Goal: Communication & Community: Answer question/provide support

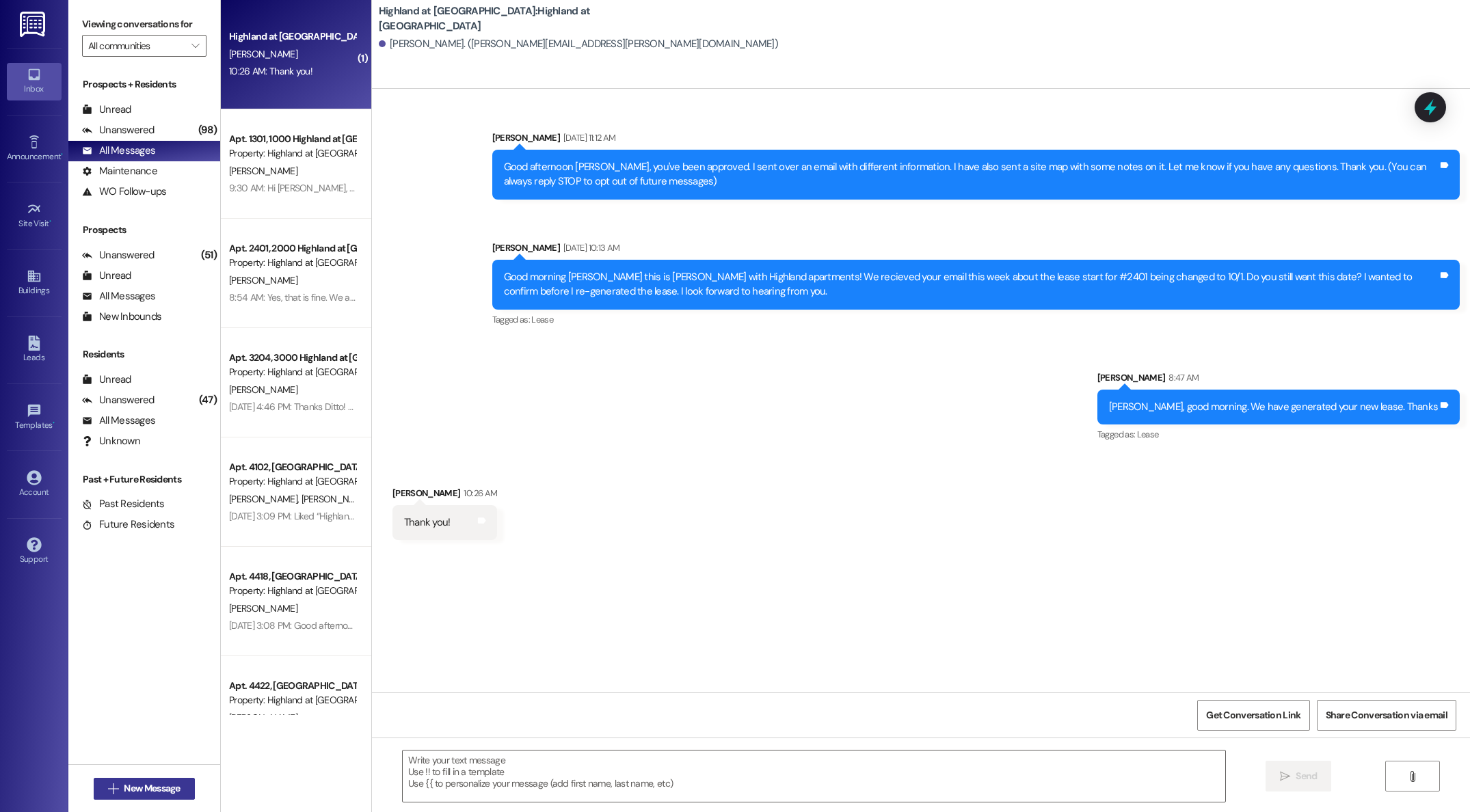
click at [158, 792] on span "New Message" at bounding box center [152, 789] width 56 height 14
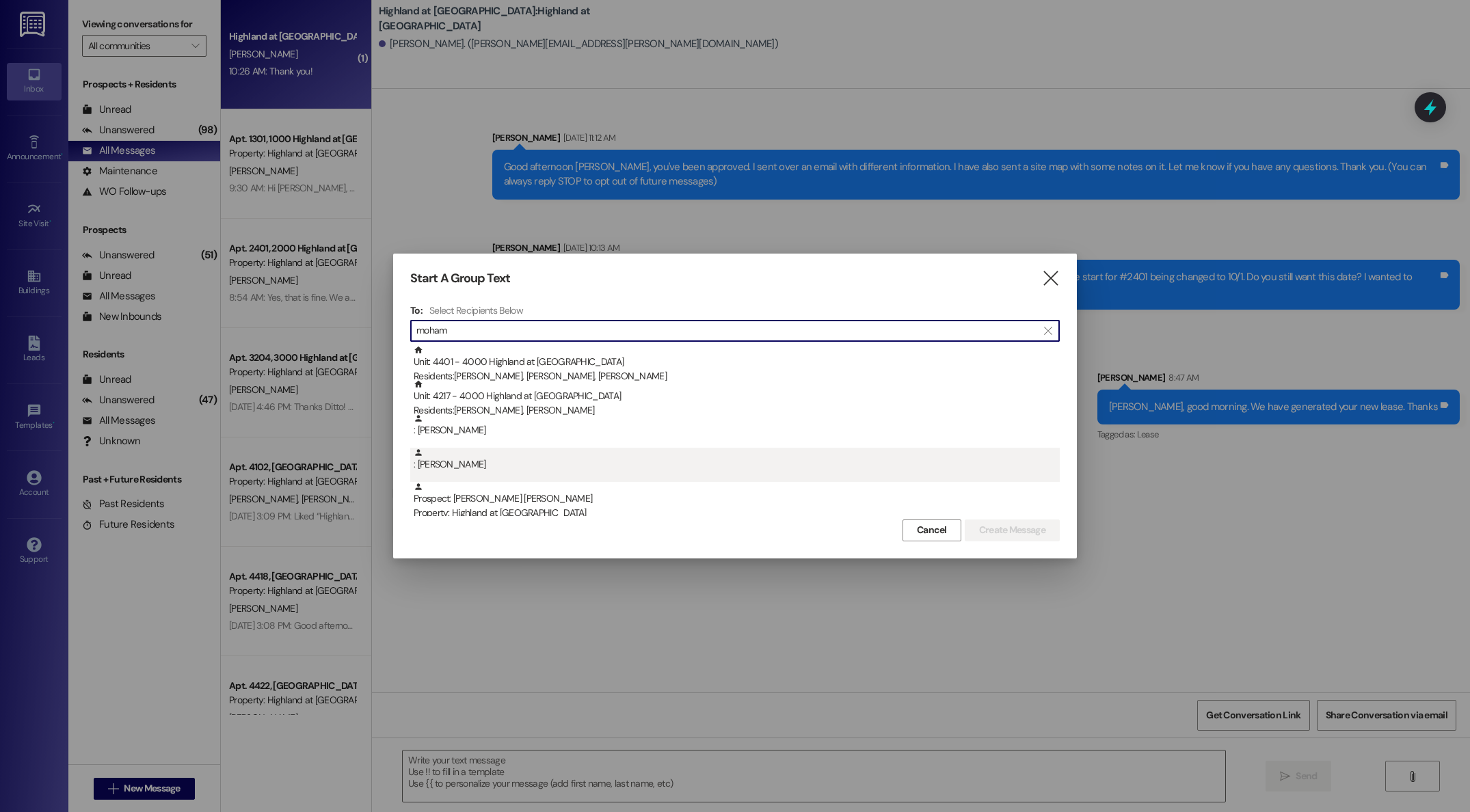
type input "moham"
click at [475, 471] on div ": Mohammed Ghalib" at bounding box center [737, 459] width 646 height 24
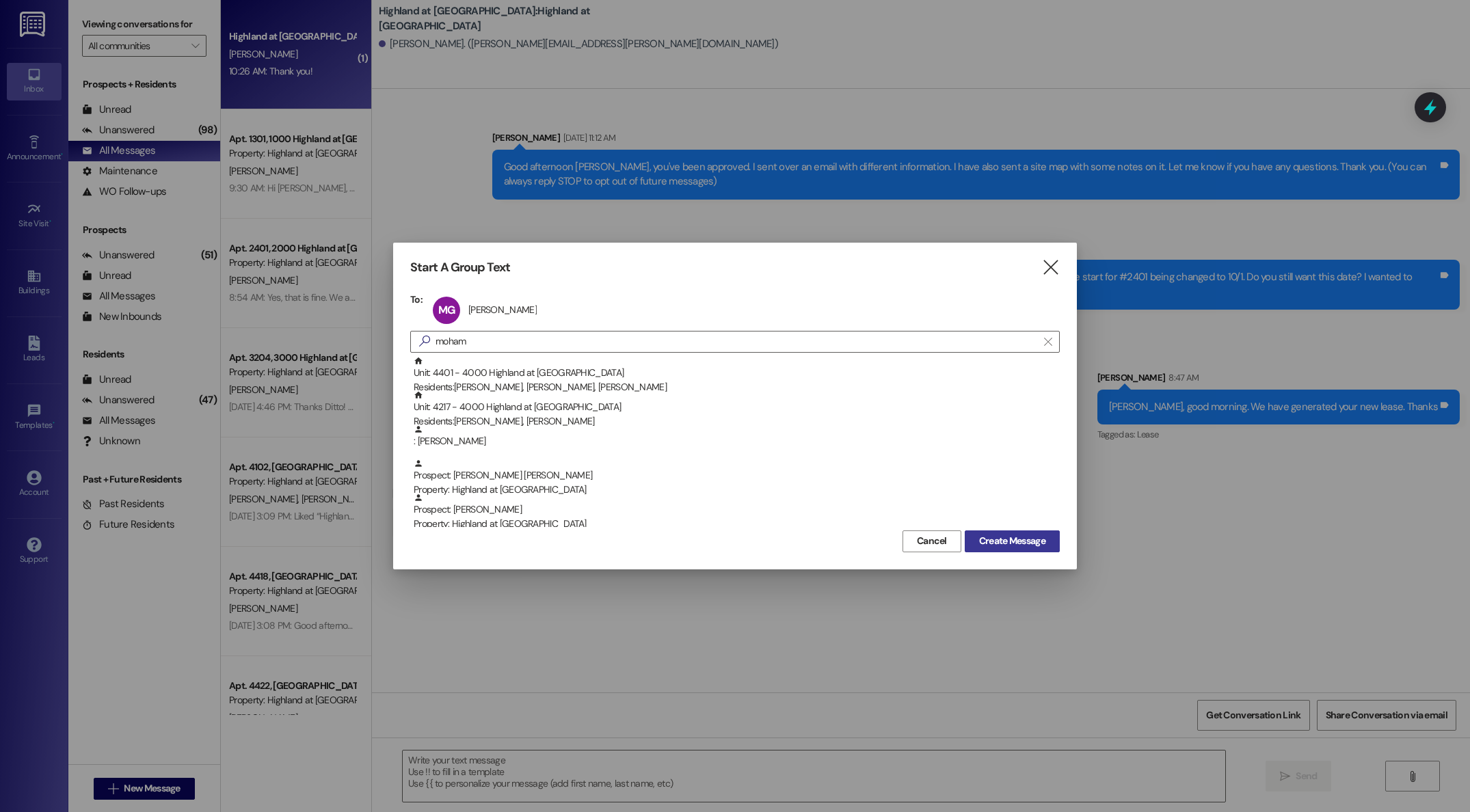
click at [1000, 539] on span "Create Message" at bounding box center [1011, 541] width 66 height 14
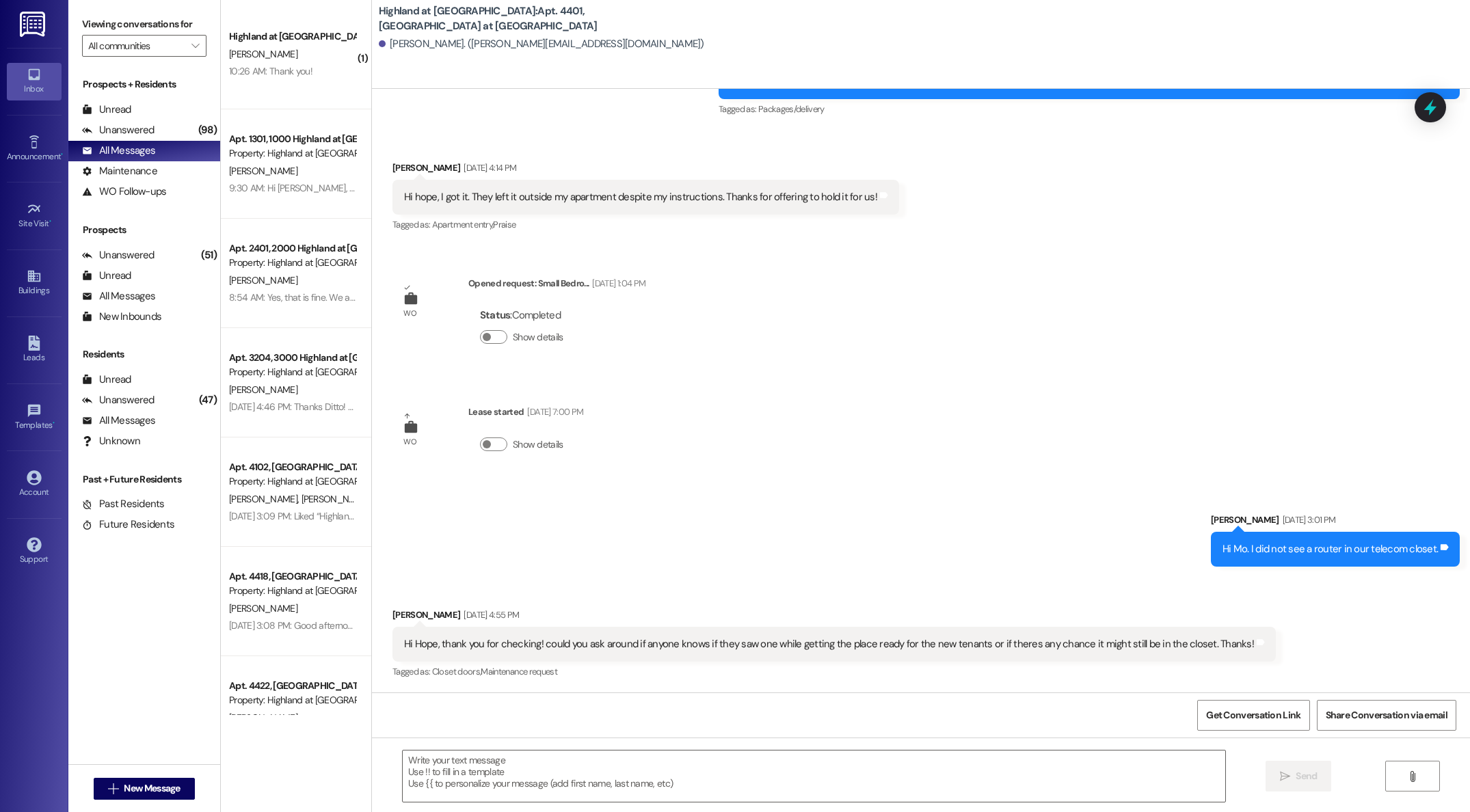
scroll to position [215, 0]
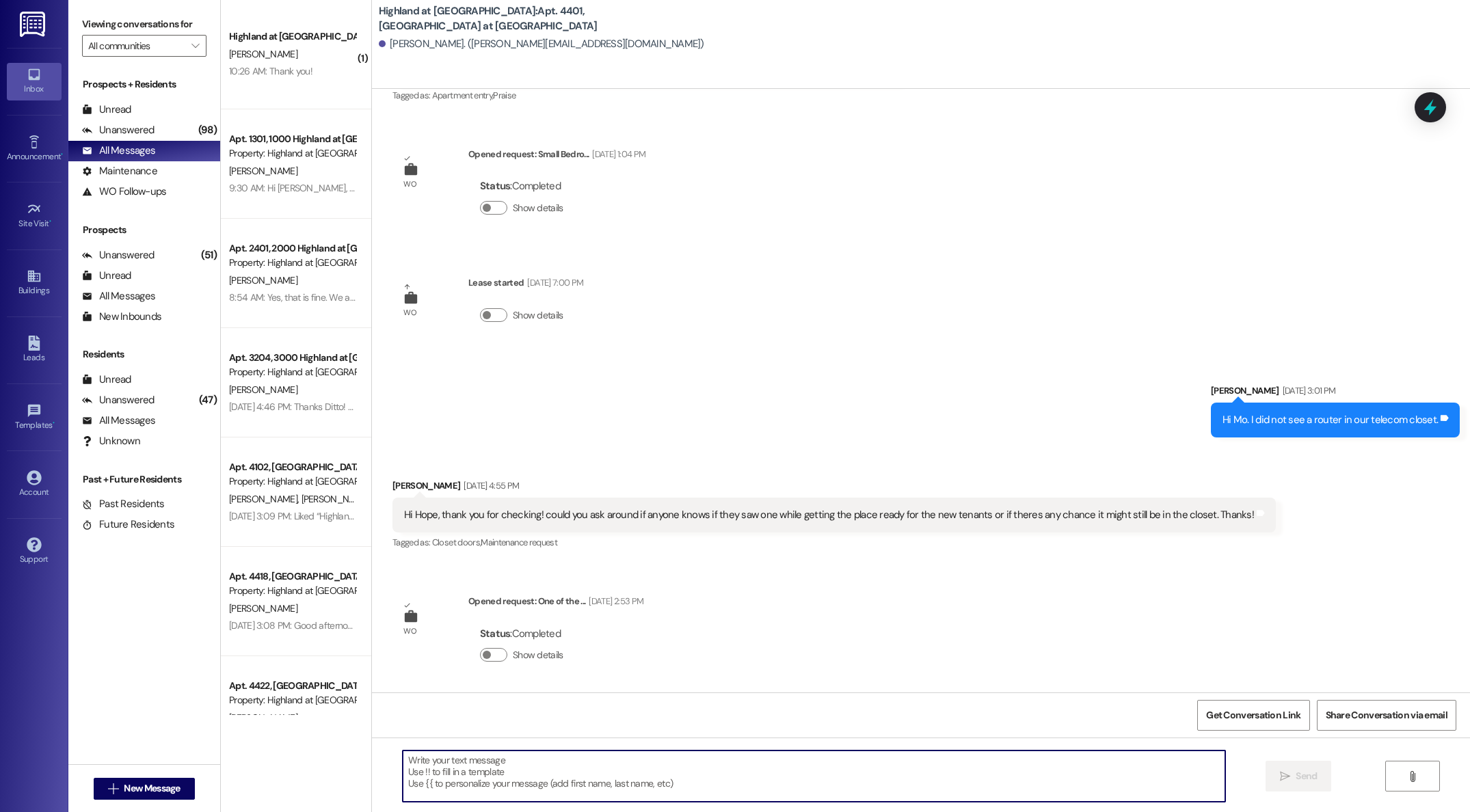
click at [726, 757] on textarea at bounding box center [814, 776] width 822 height 51
type textarea "Good afternoon, your wallet has been turned into the office"
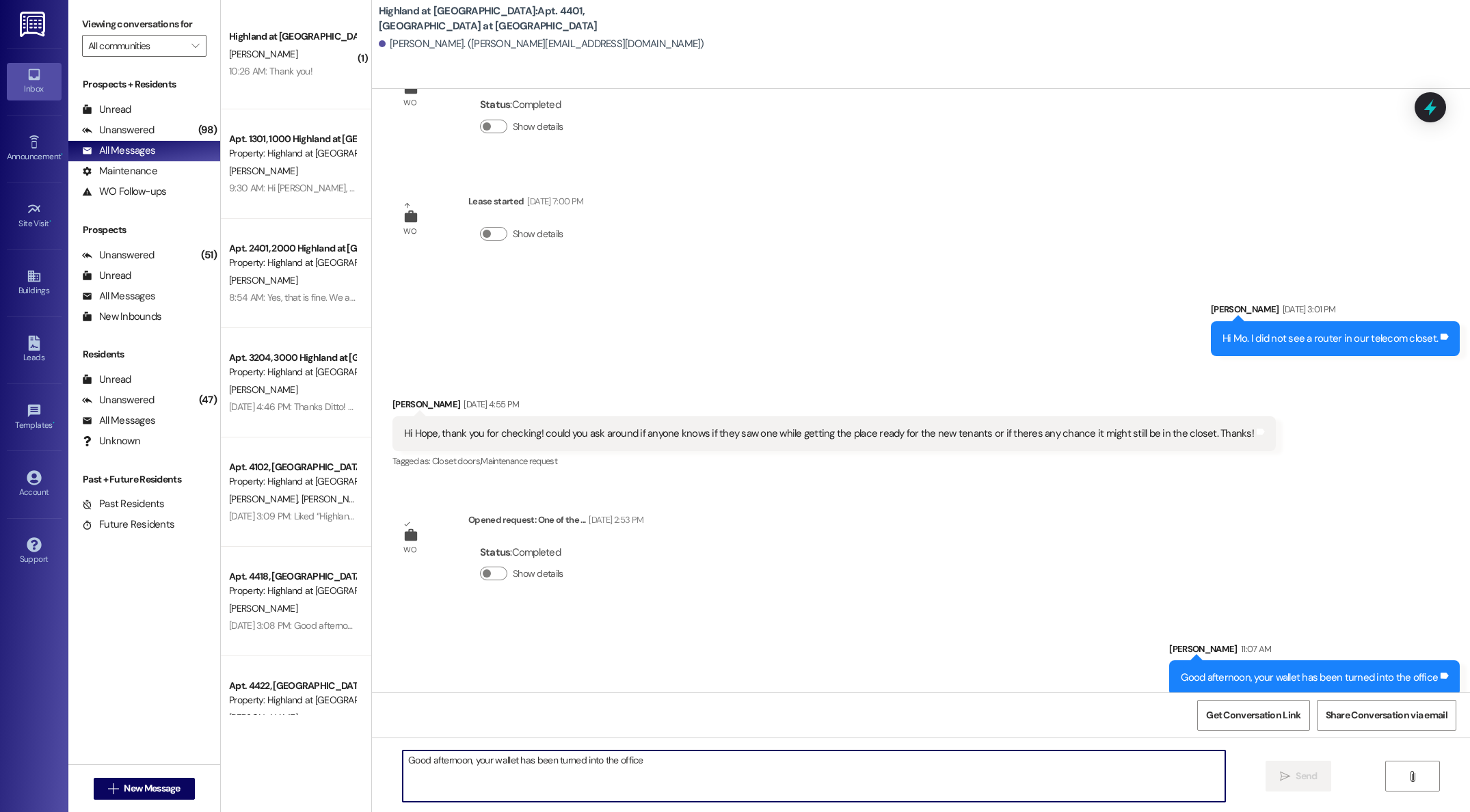
scroll to position [311, 0]
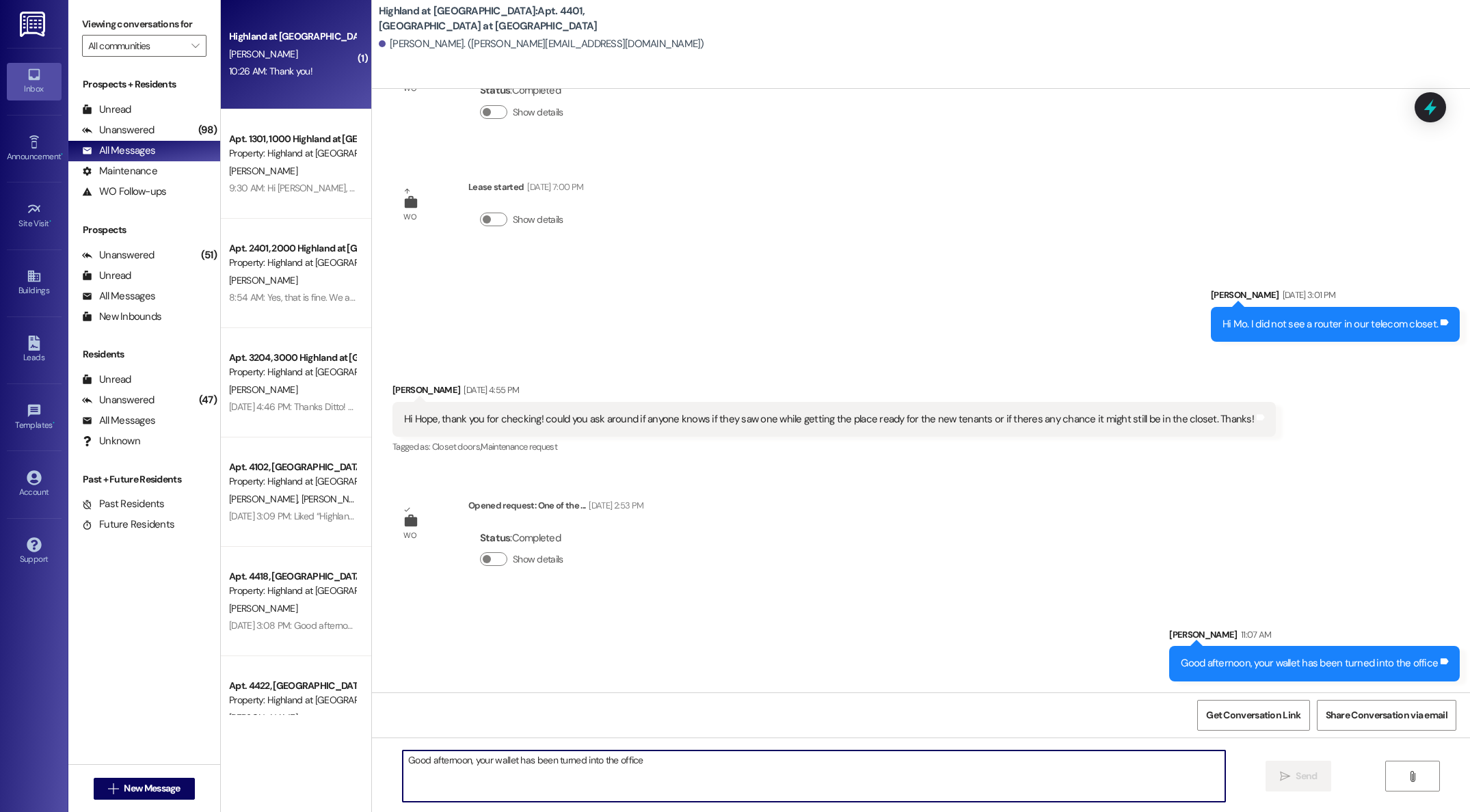
click at [262, 70] on div "10:26 AM: Thank you! 10:26 AM: Thank you!" at bounding box center [270, 71] width 83 height 12
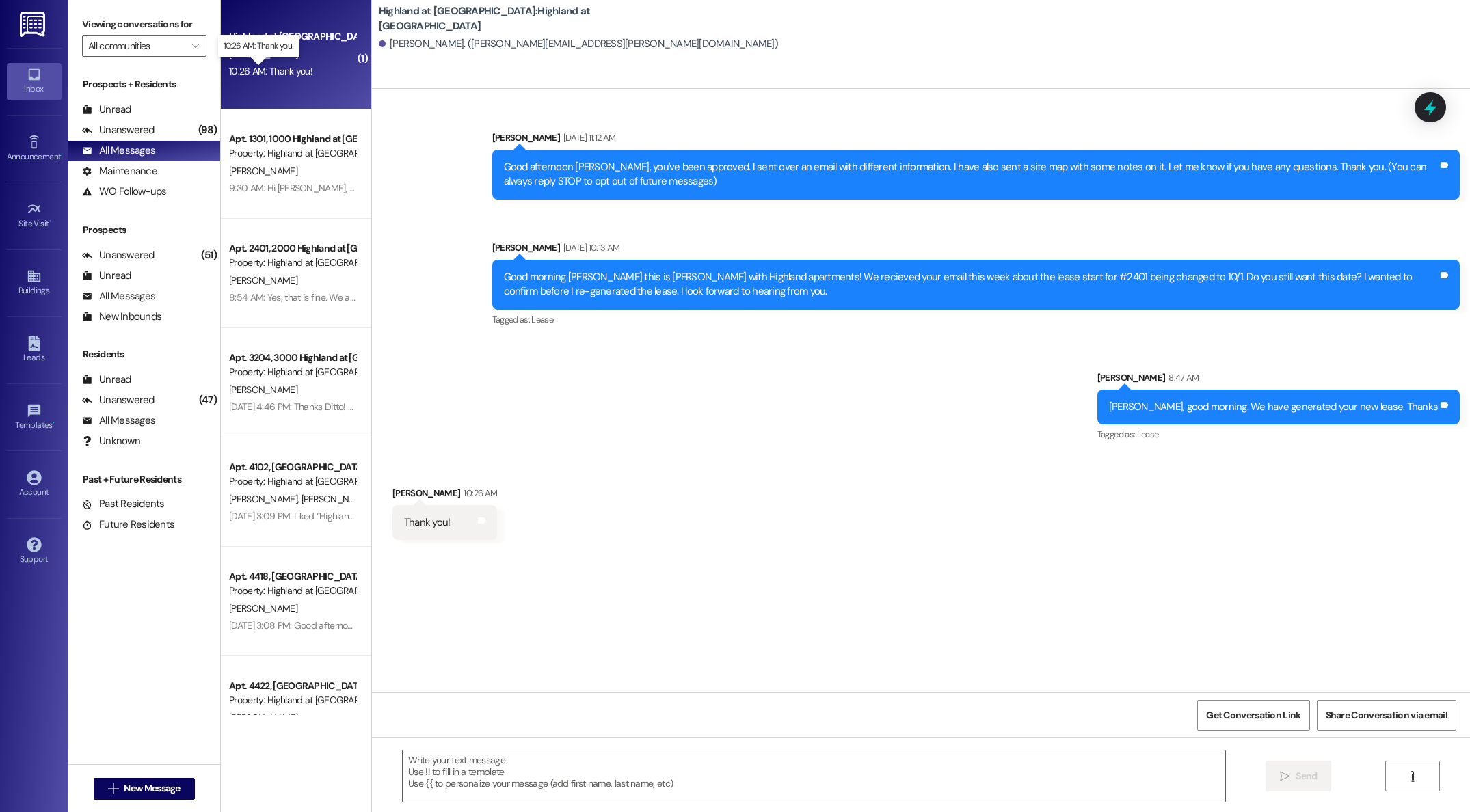
scroll to position [0, 0]
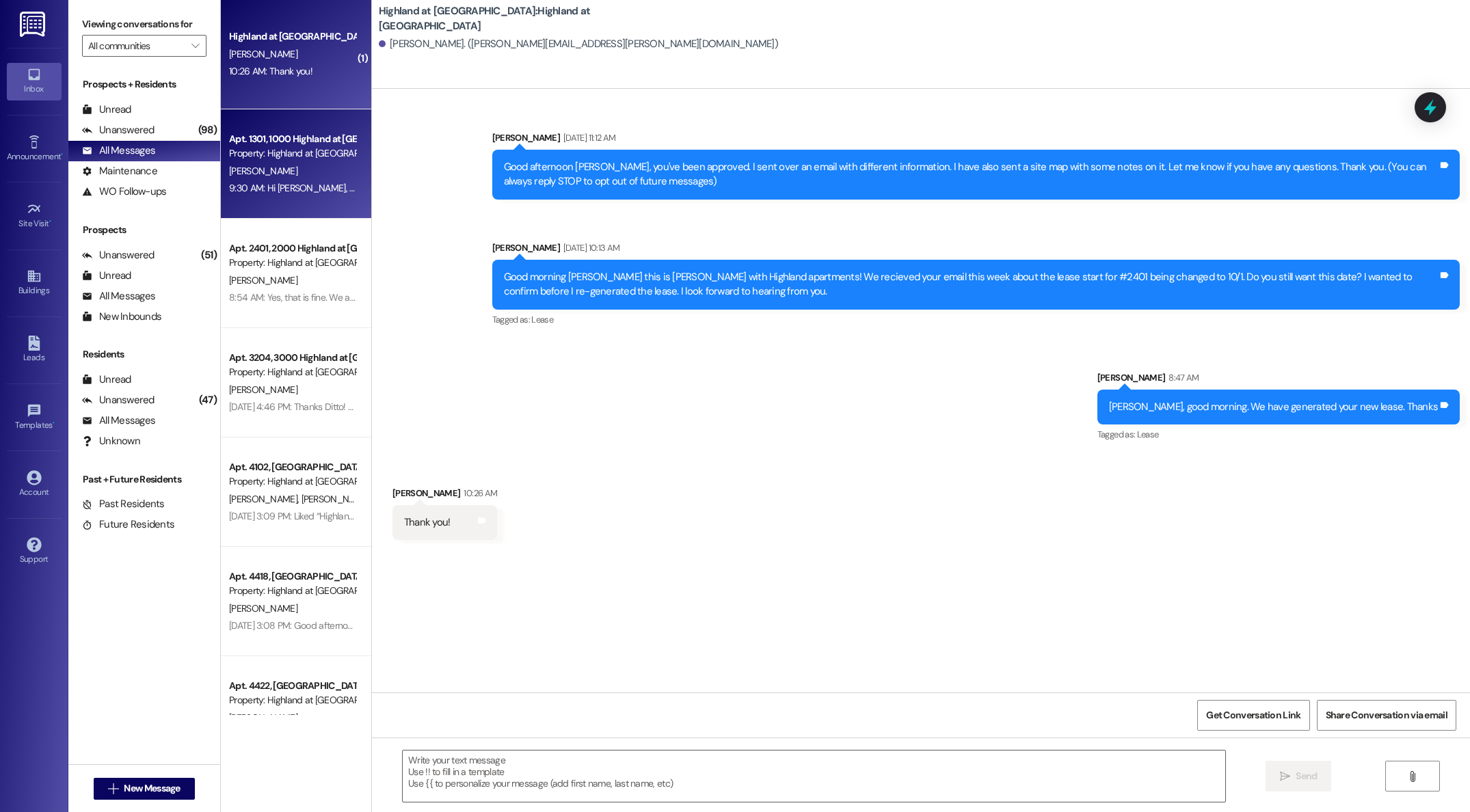
click at [287, 172] on div "[PERSON_NAME]" at bounding box center [292, 171] width 129 height 17
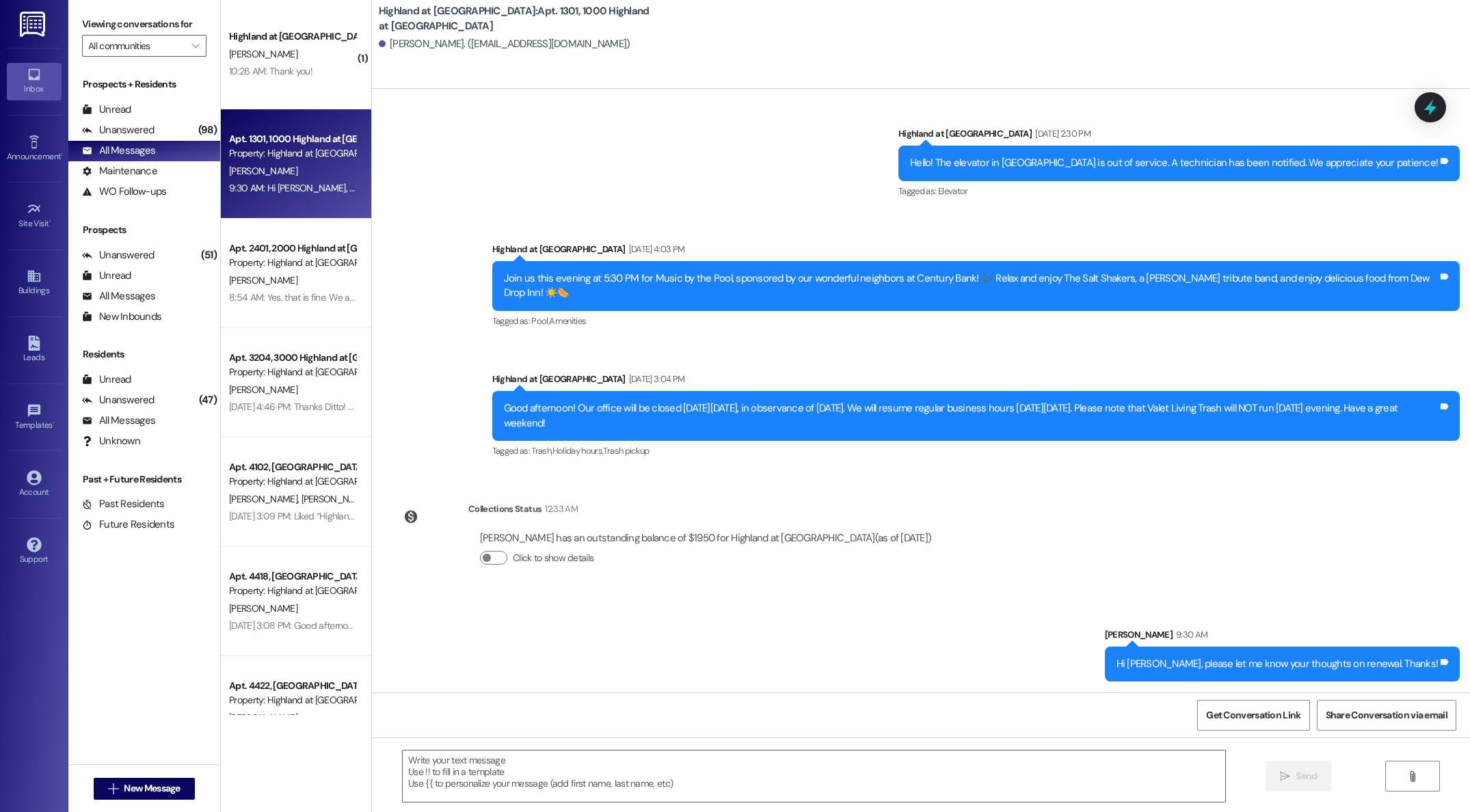
scroll to position [11348, 0]
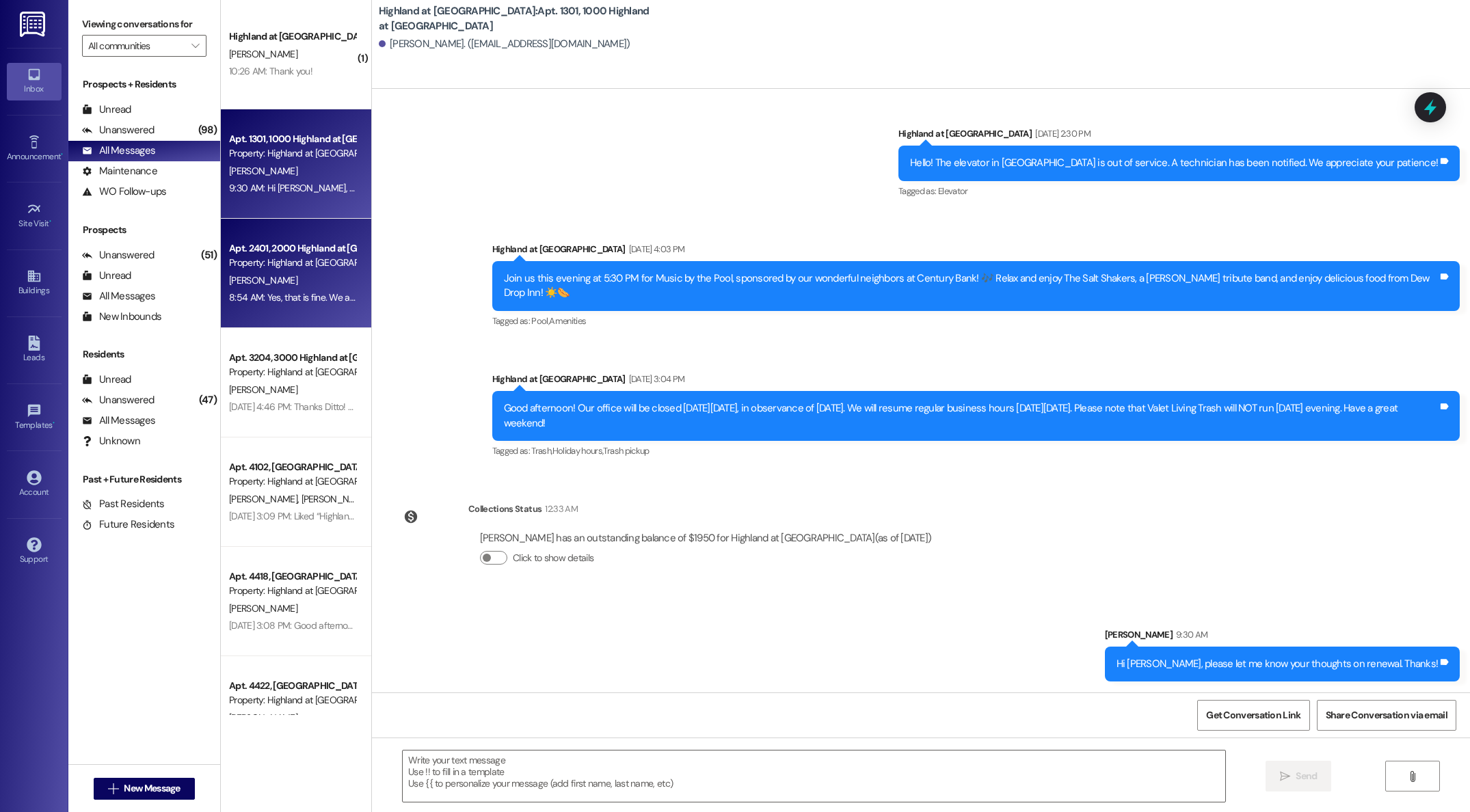
click at [255, 290] on div "8:54 AM: Yes, that is fine. We are here until 5:30 8:54 AM: Yes, that is fine. …" at bounding box center [292, 297] width 129 height 17
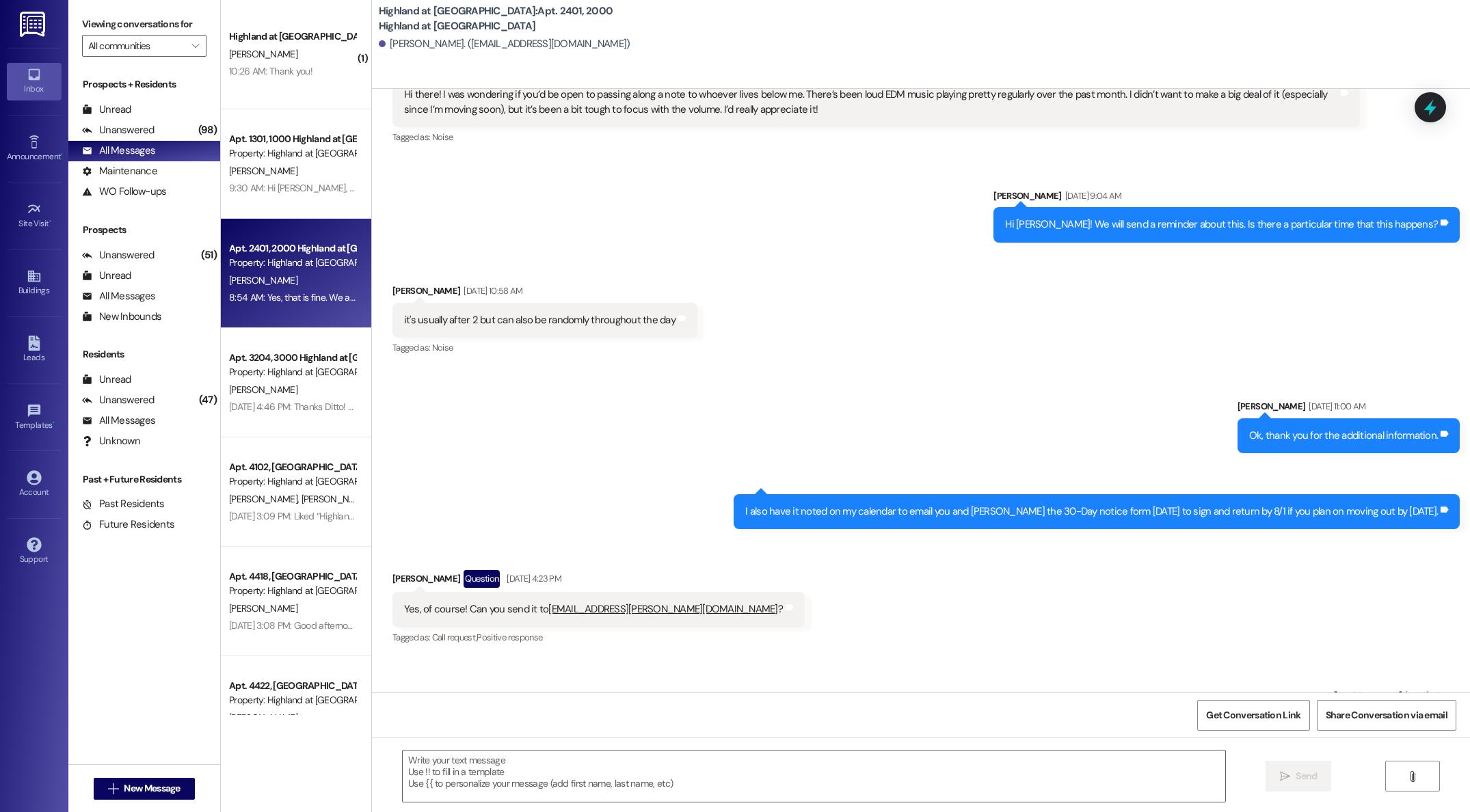
scroll to position [15757, 0]
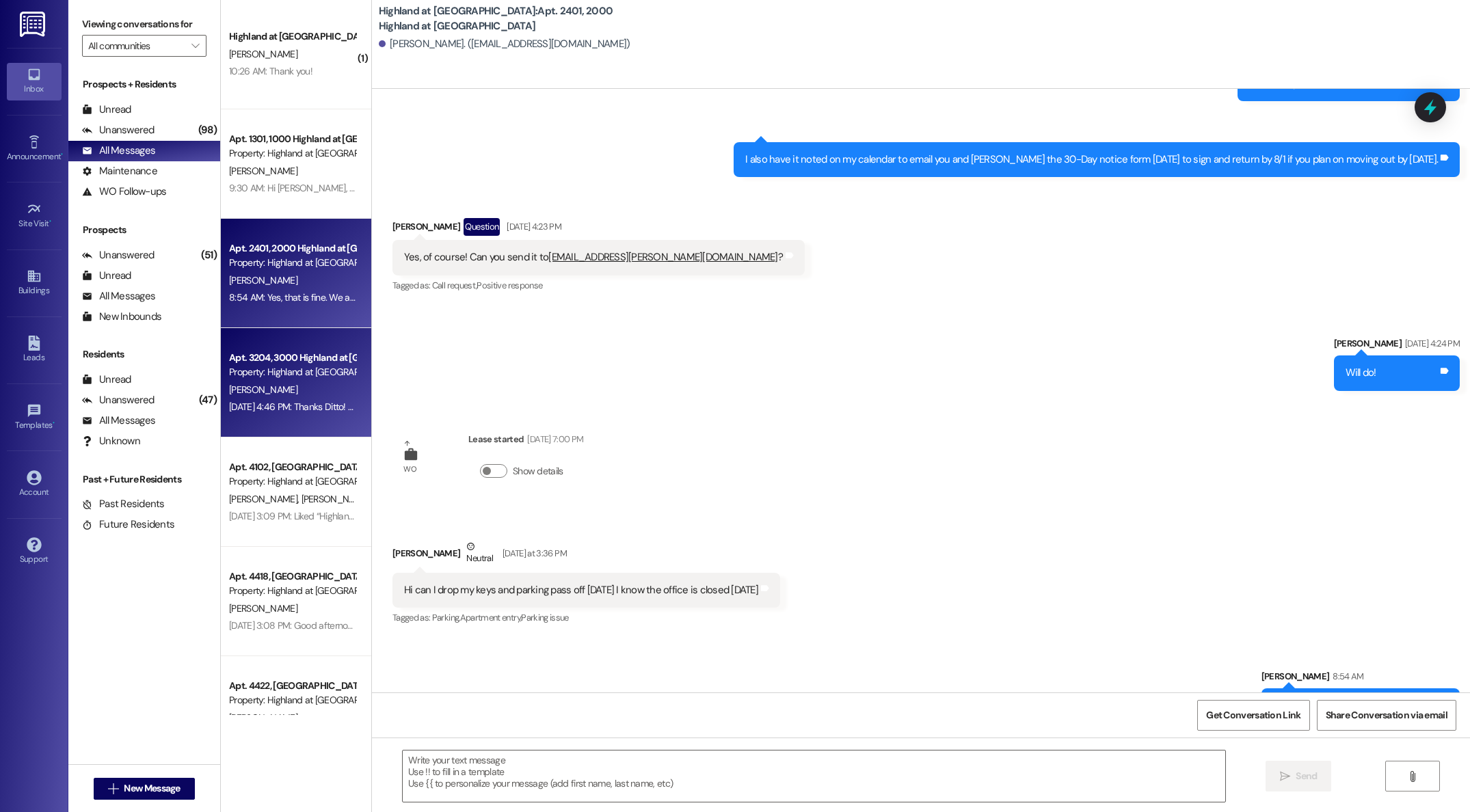
click at [286, 384] on div "[PERSON_NAME]" at bounding box center [292, 390] width 129 height 17
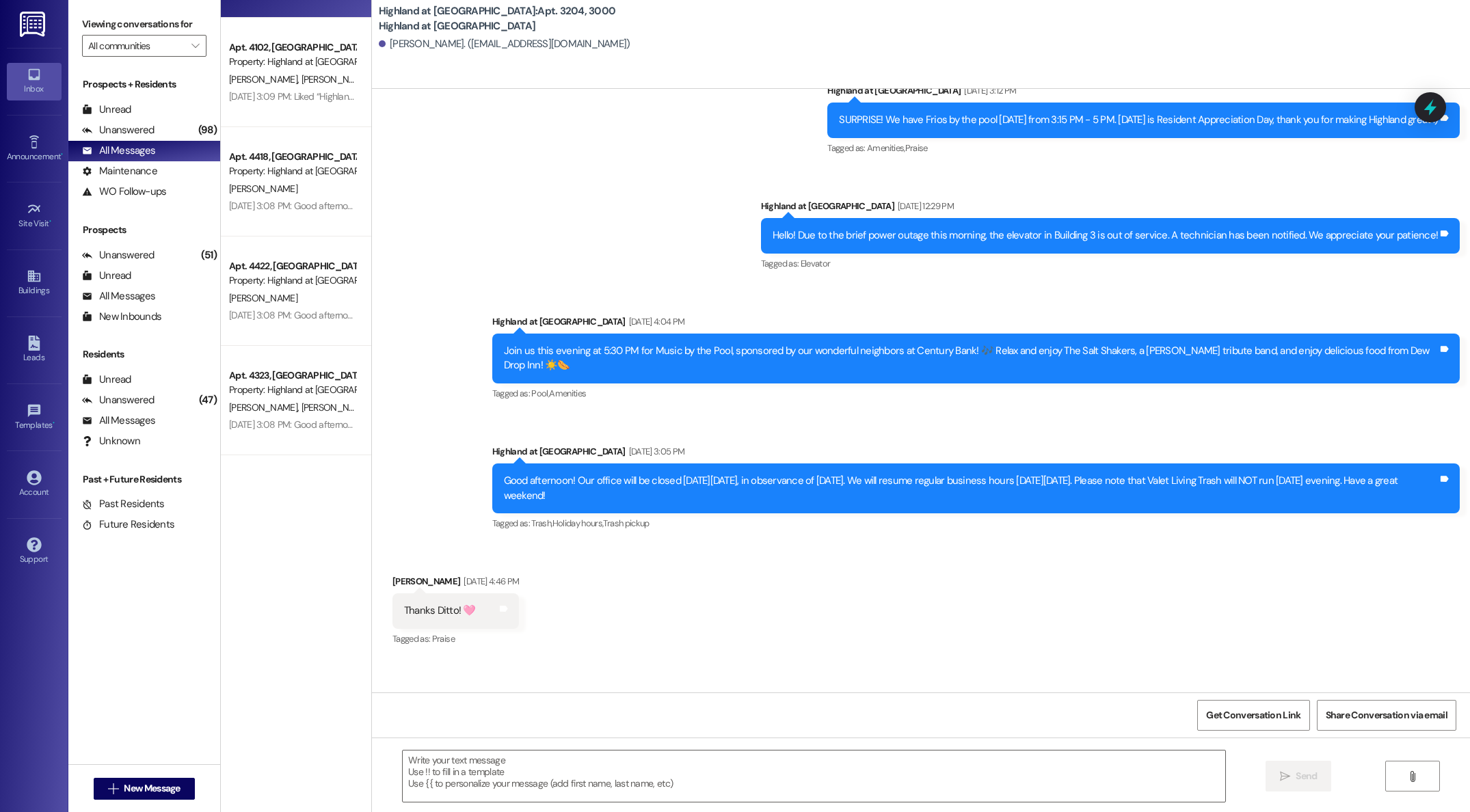
scroll to position [0, 0]
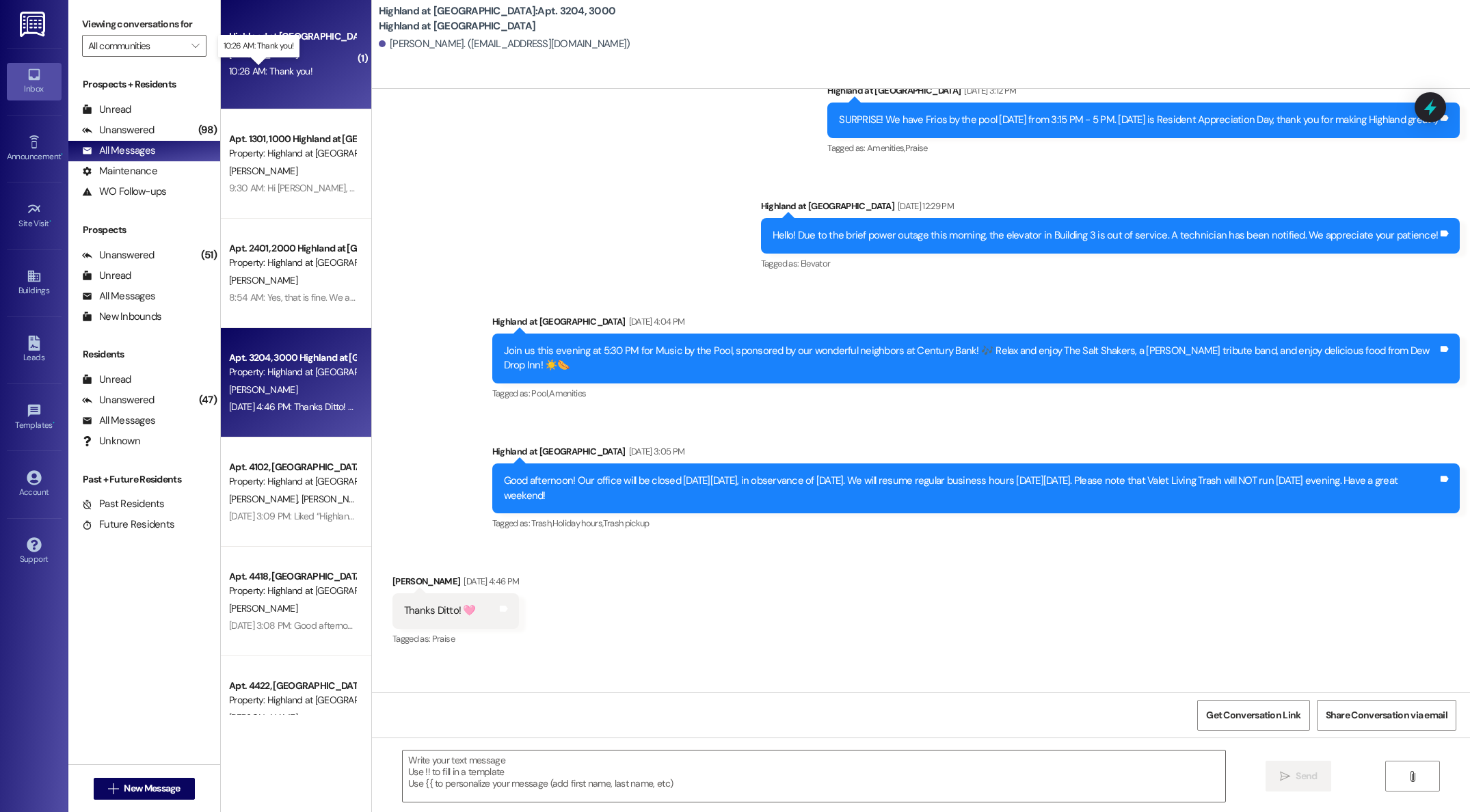
click at [245, 70] on div "10:26 AM: Thank you! 10:26 AM: Thank you!" at bounding box center [270, 71] width 83 height 12
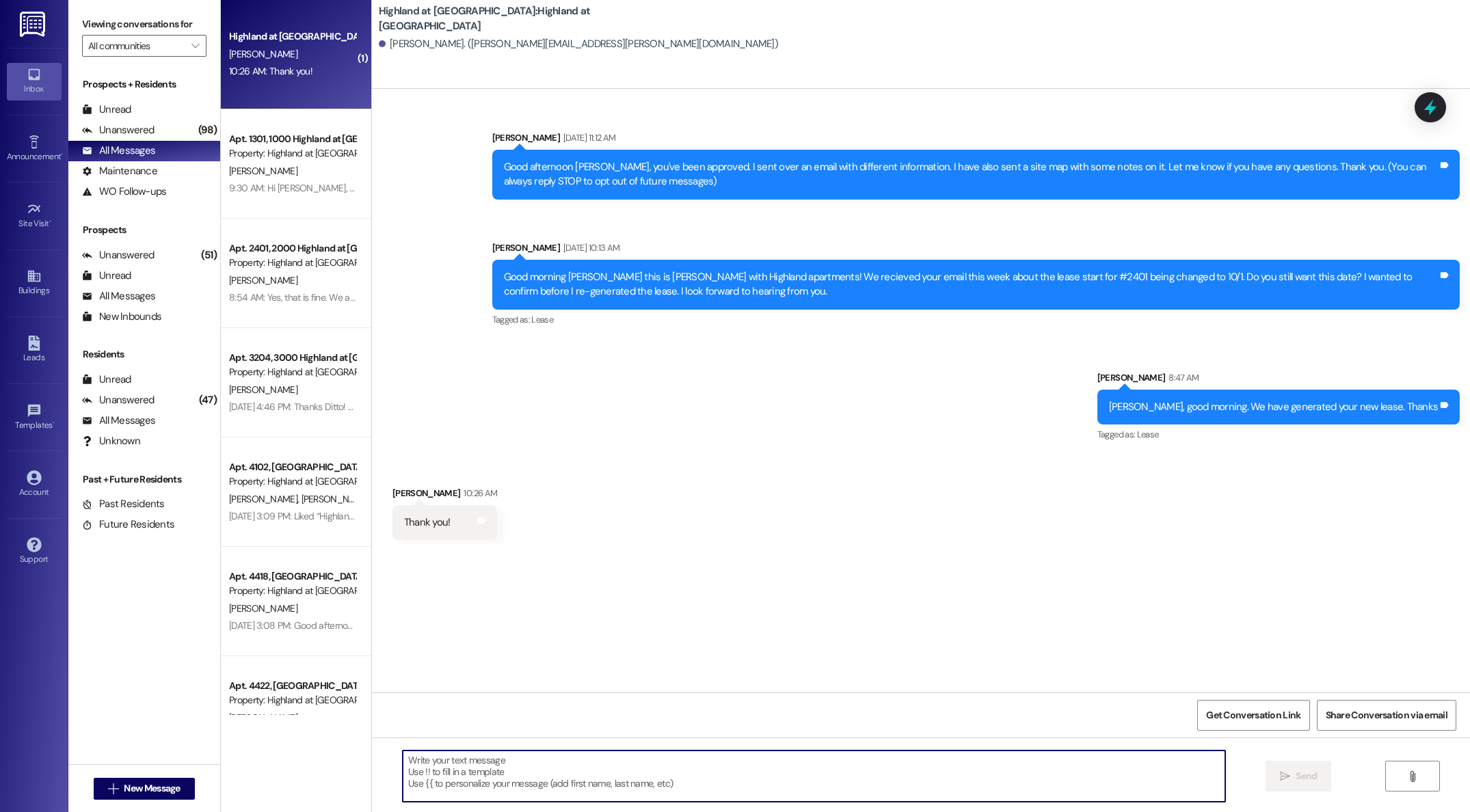
click at [953, 787] on textarea at bounding box center [814, 776] width 822 height 51
type textarea "a"
type textarea "Absolutely, let me know if you have any questions."
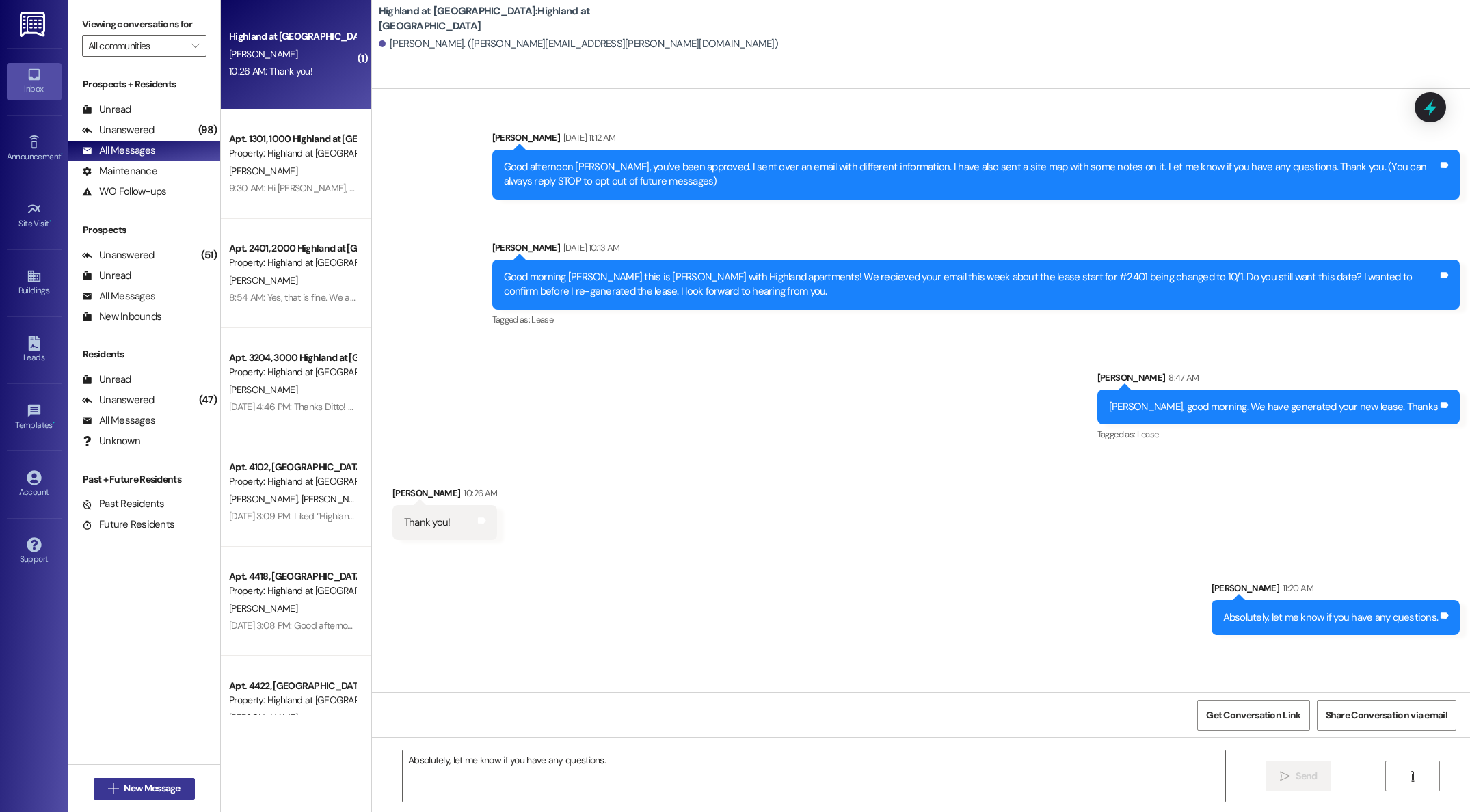
click at [143, 794] on span "New Message" at bounding box center [152, 789] width 56 height 14
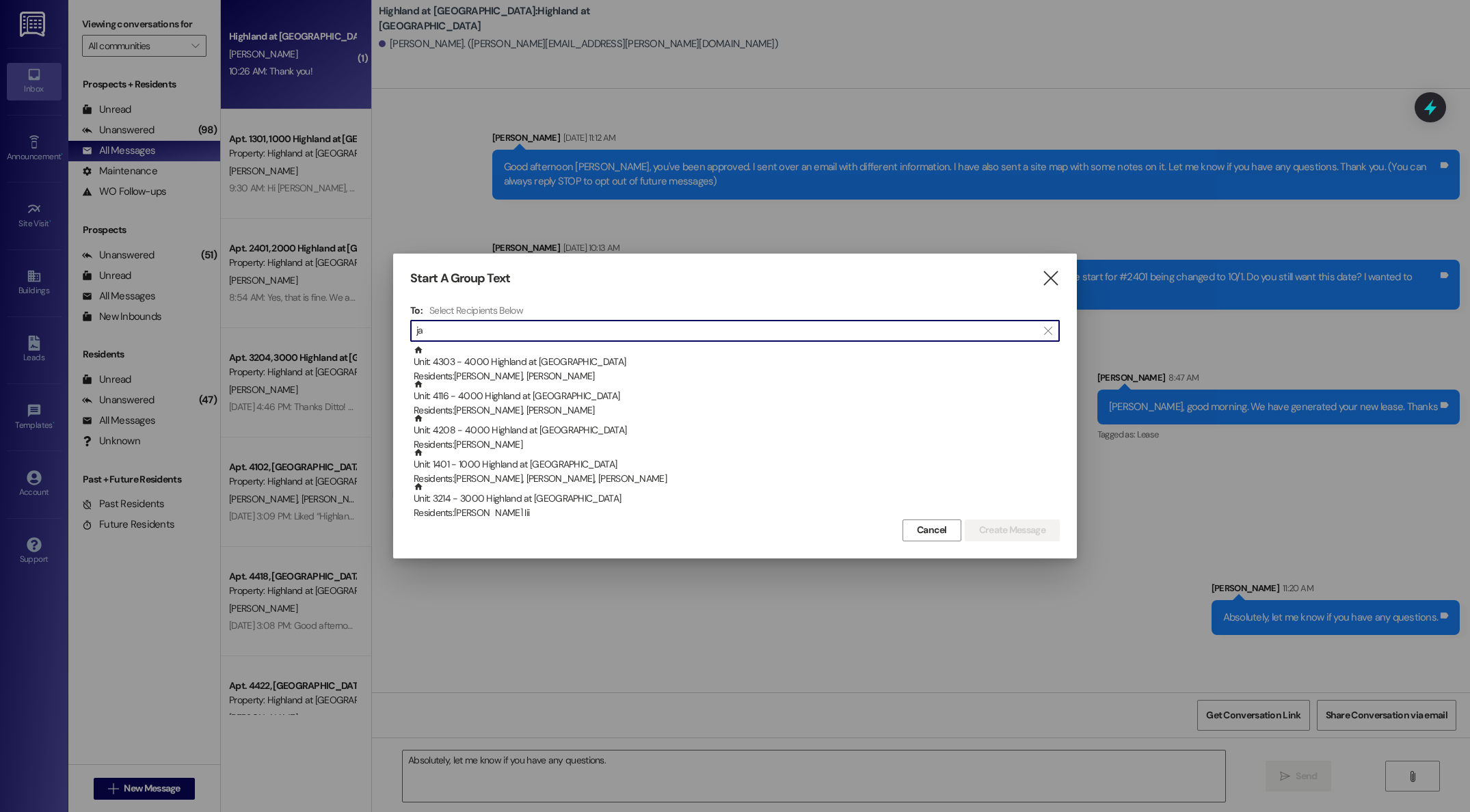
type input "j"
type input "T"
click at [1055, 283] on icon "" at bounding box center [1050, 279] width 19 height 14
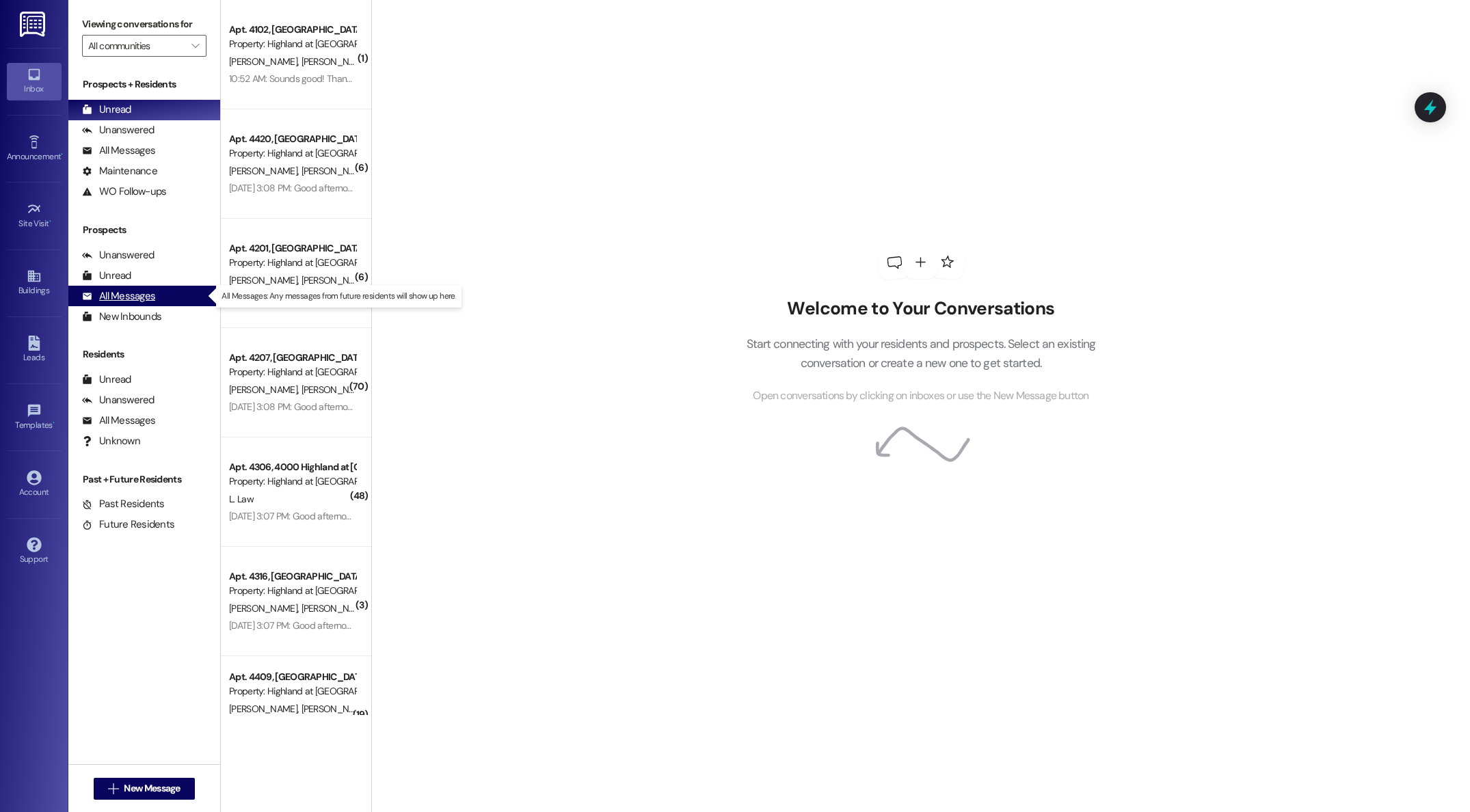
click at [125, 301] on div "All Messages" at bounding box center [118, 296] width 73 height 14
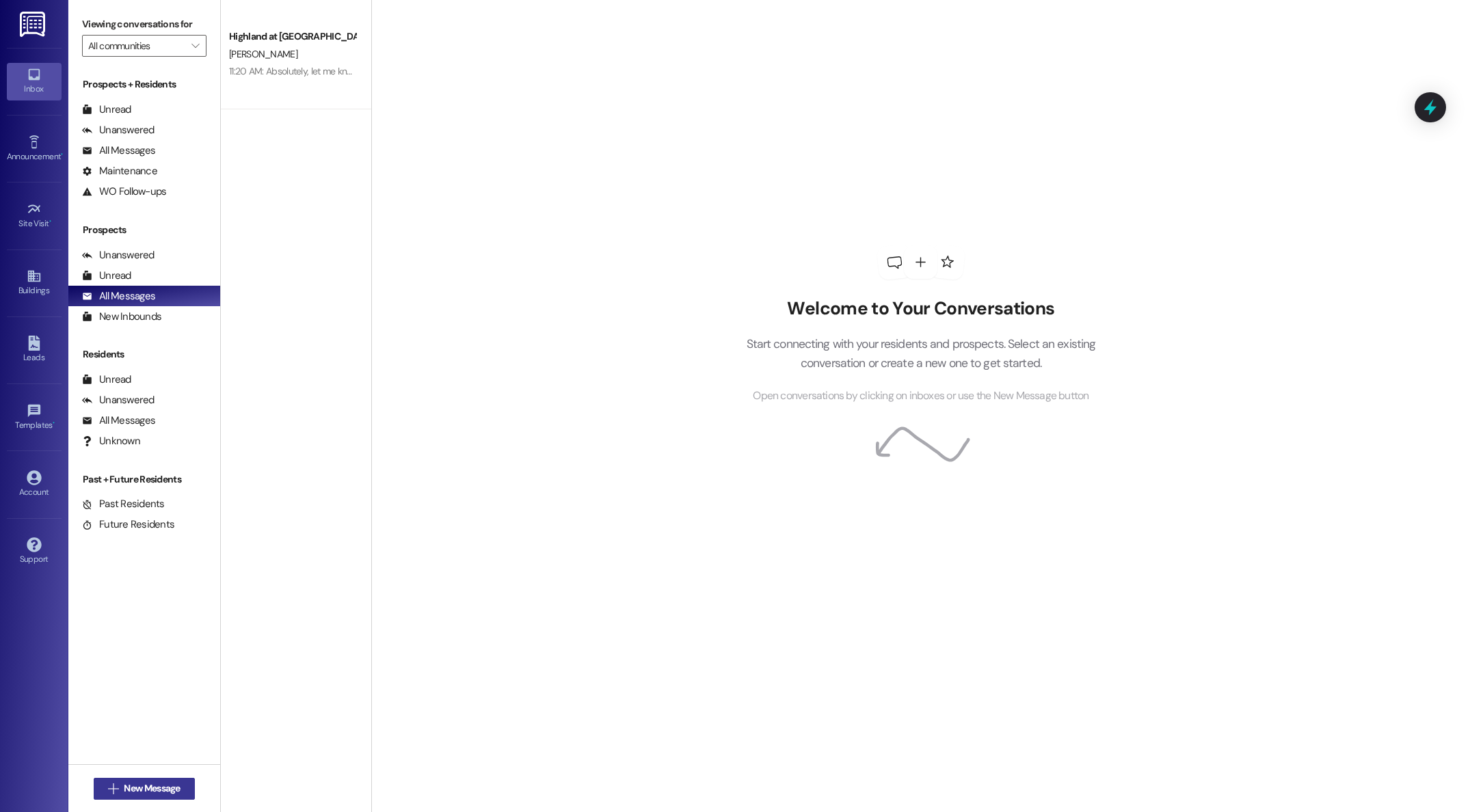
click at [135, 789] on span "New Message" at bounding box center [152, 789] width 56 height 14
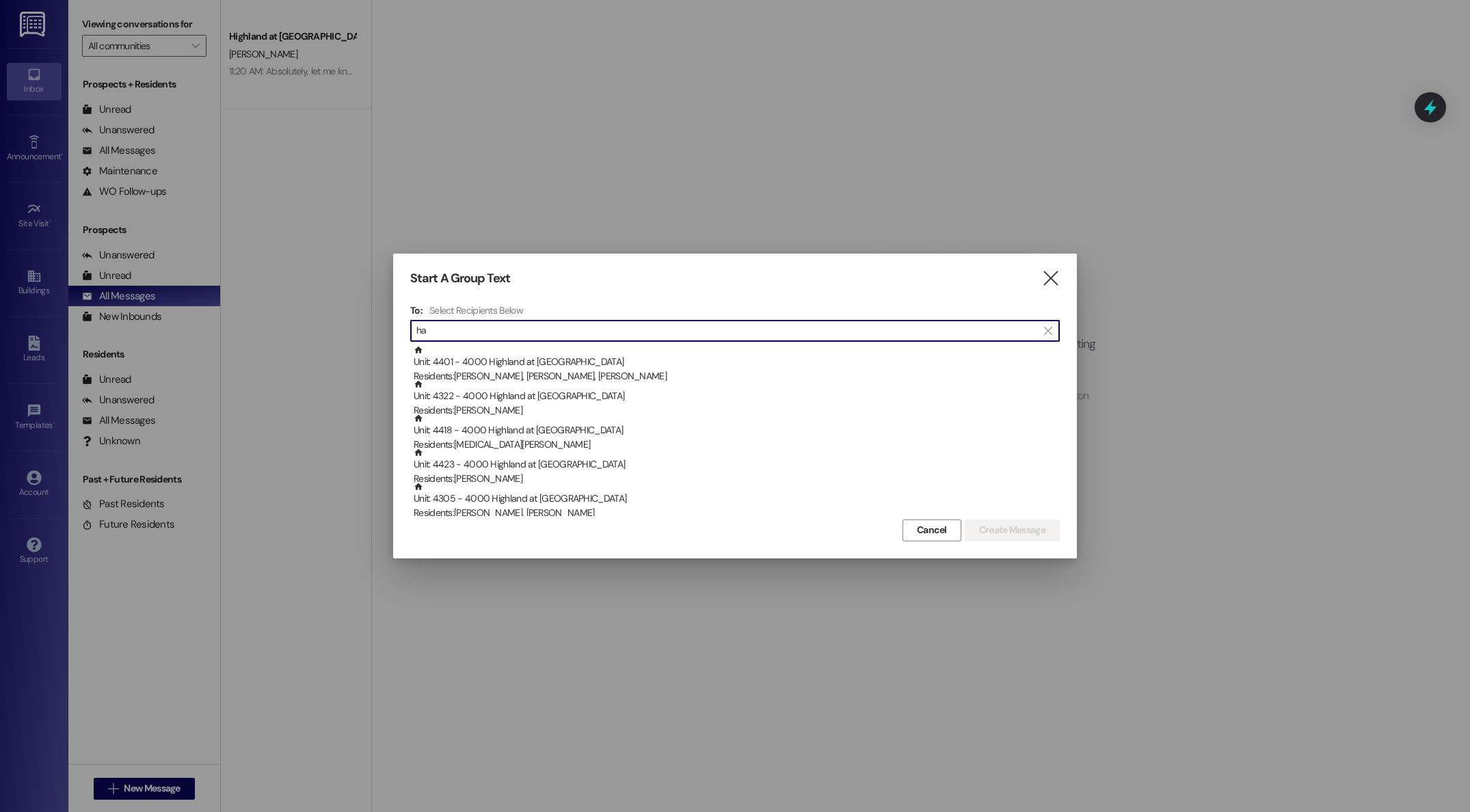
type input "h"
type input "j"
type input "T"
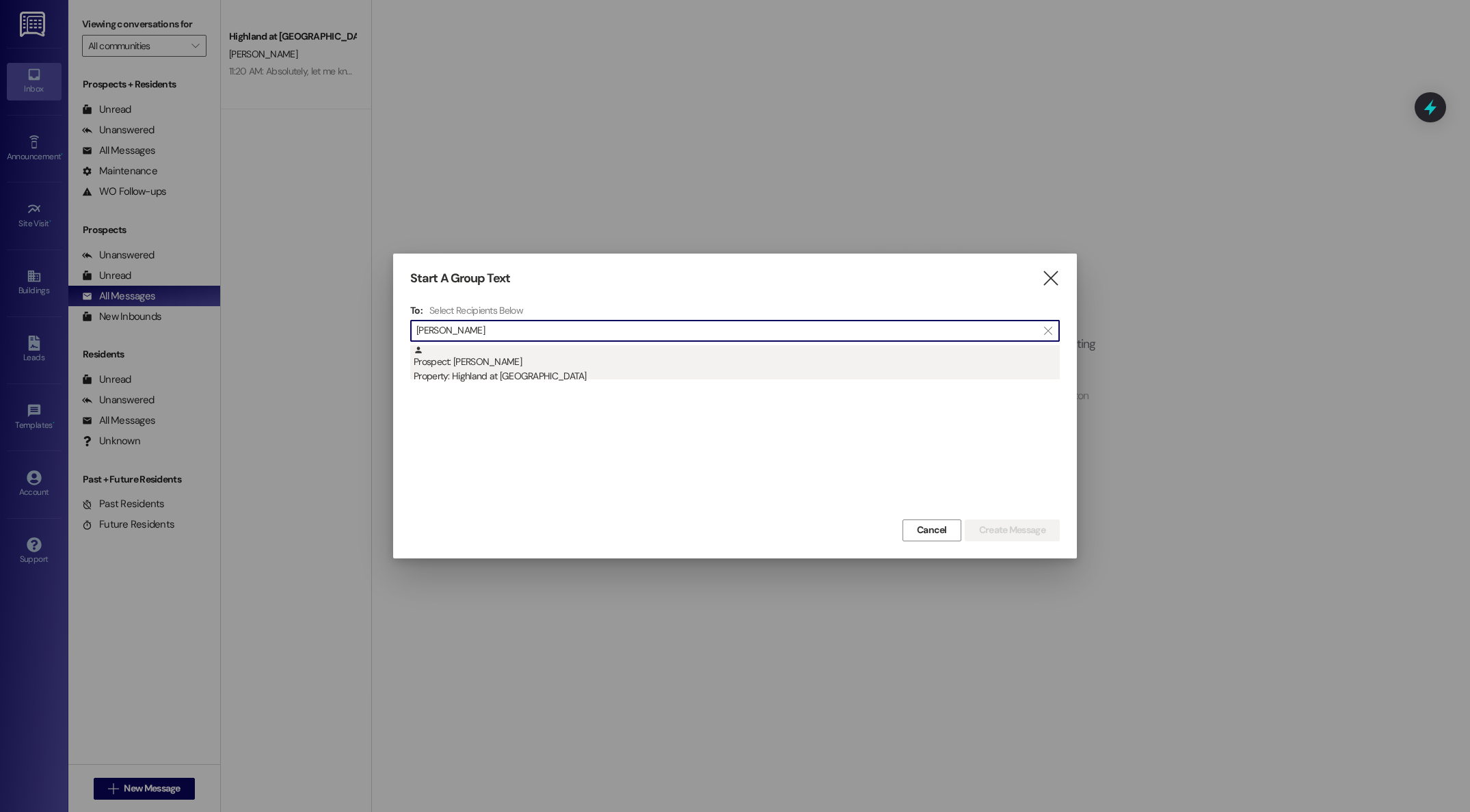
type input "[PERSON_NAME]"
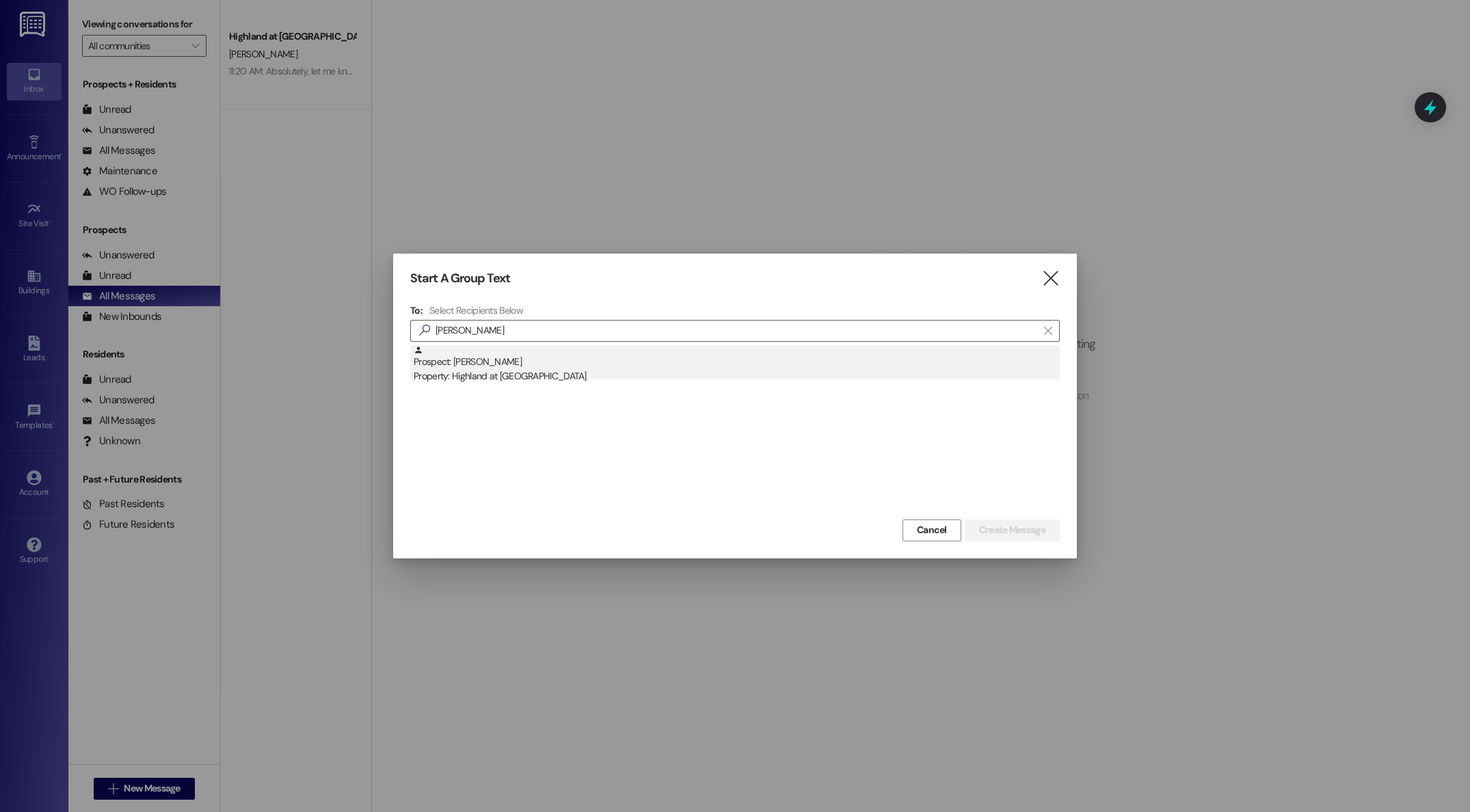
click at [440, 359] on div "Prospect: [PERSON_NAME] Property: Highland at [GEOGRAPHIC_DATA]" at bounding box center [737, 364] width 646 height 39
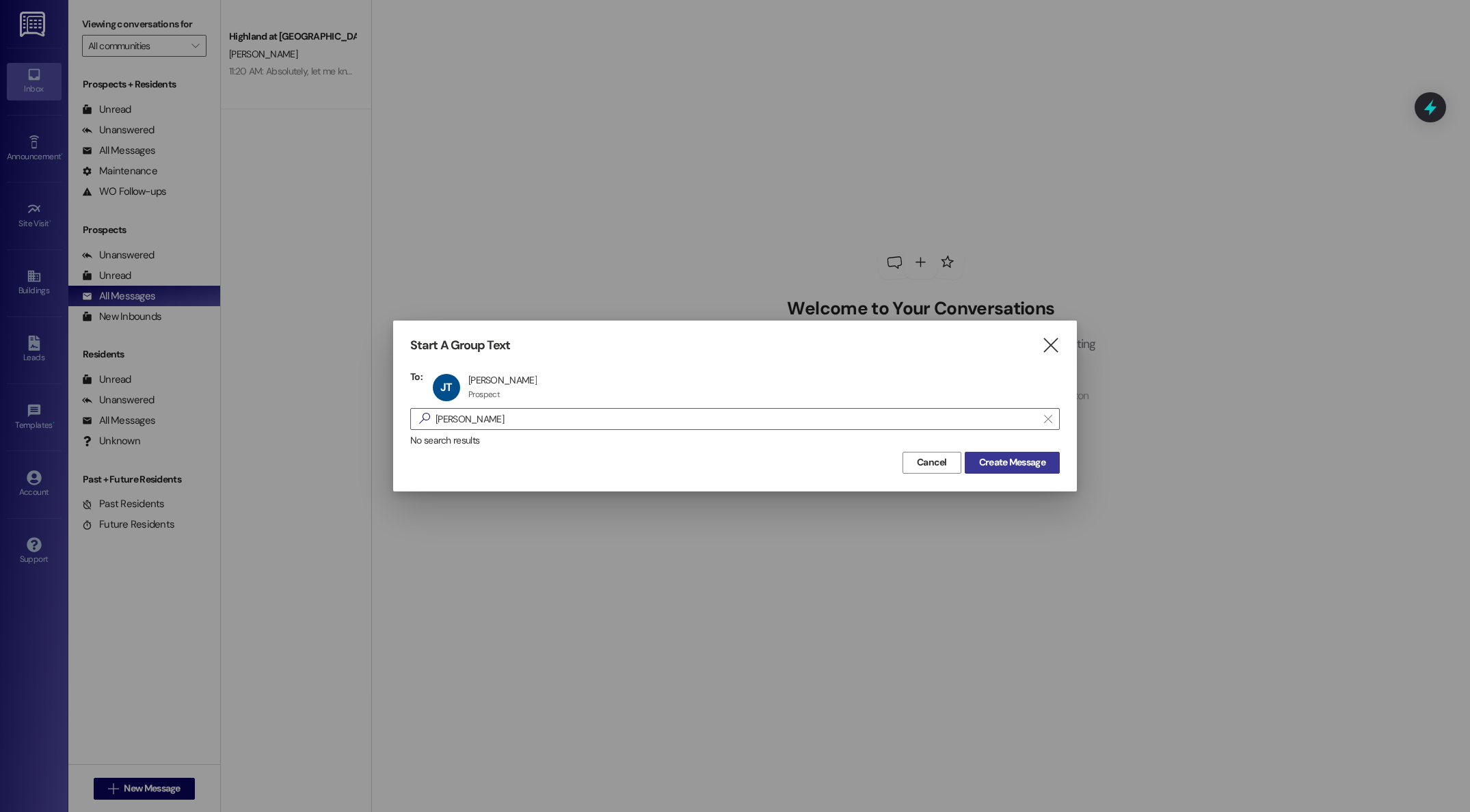
click at [1014, 464] on span "Create Message" at bounding box center [1011, 462] width 66 height 14
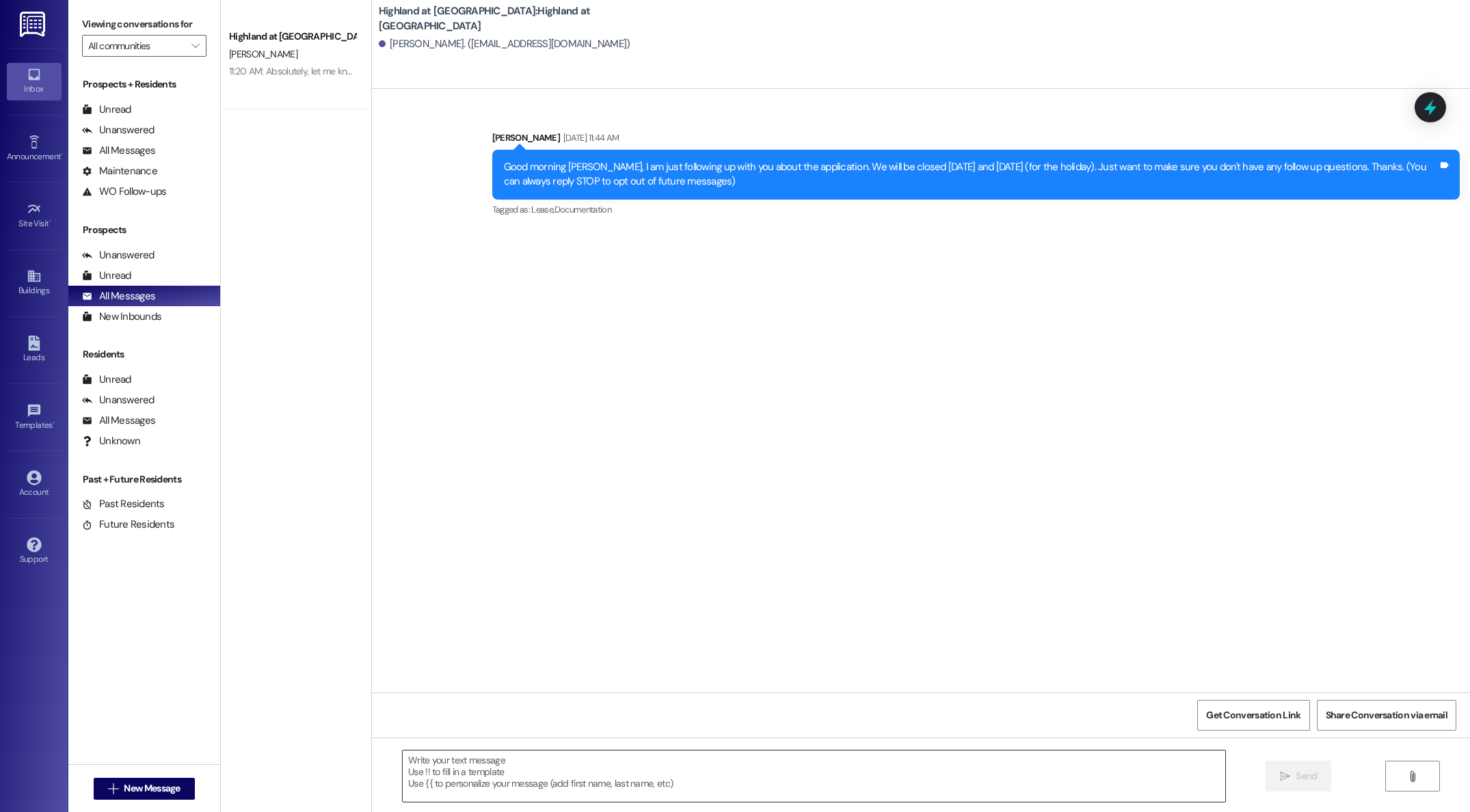
click at [569, 772] on textarea at bounding box center [814, 776] width 822 height 51
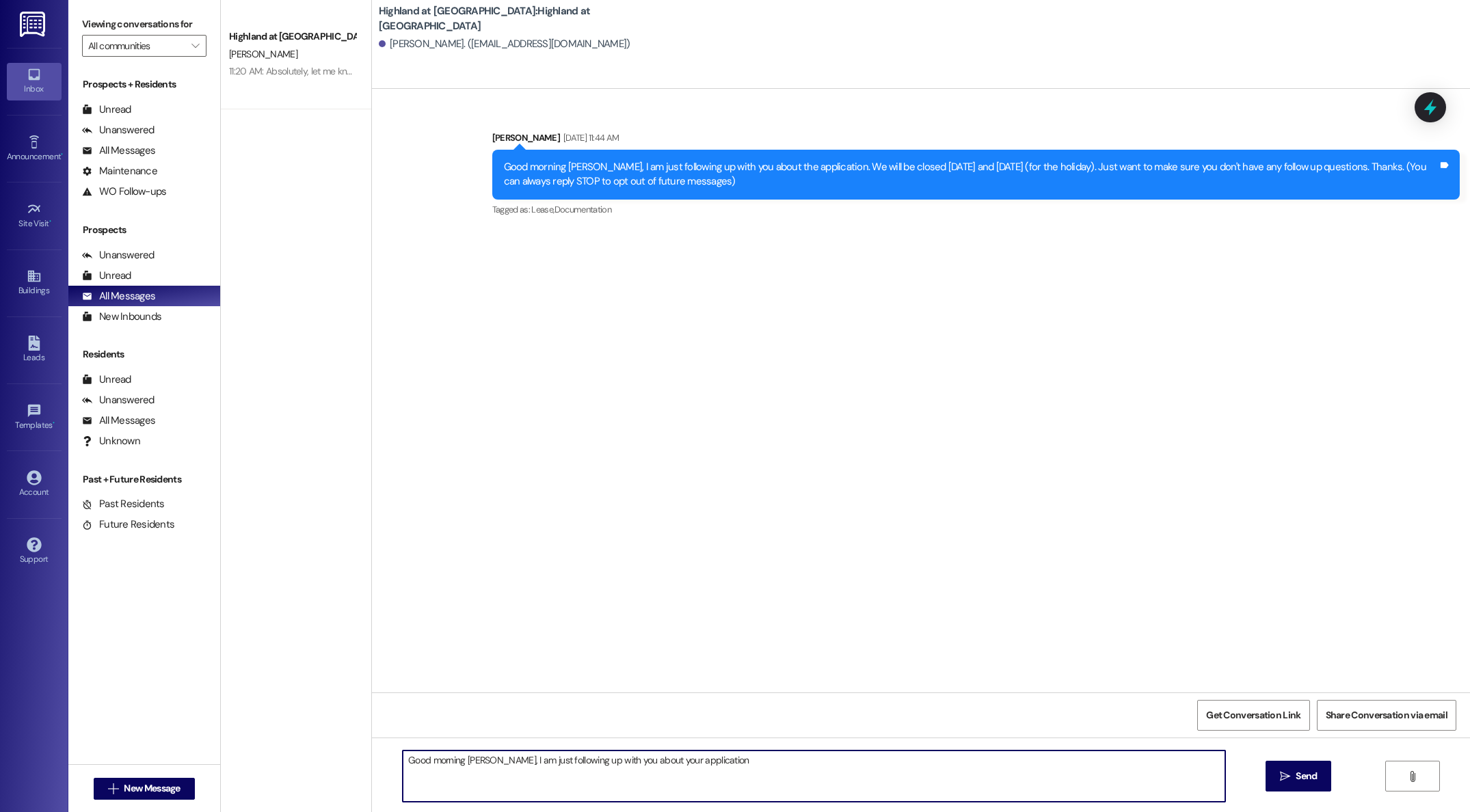
type textarea "Good morning [PERSON_NAME], I am just following up with you about your applicat…"
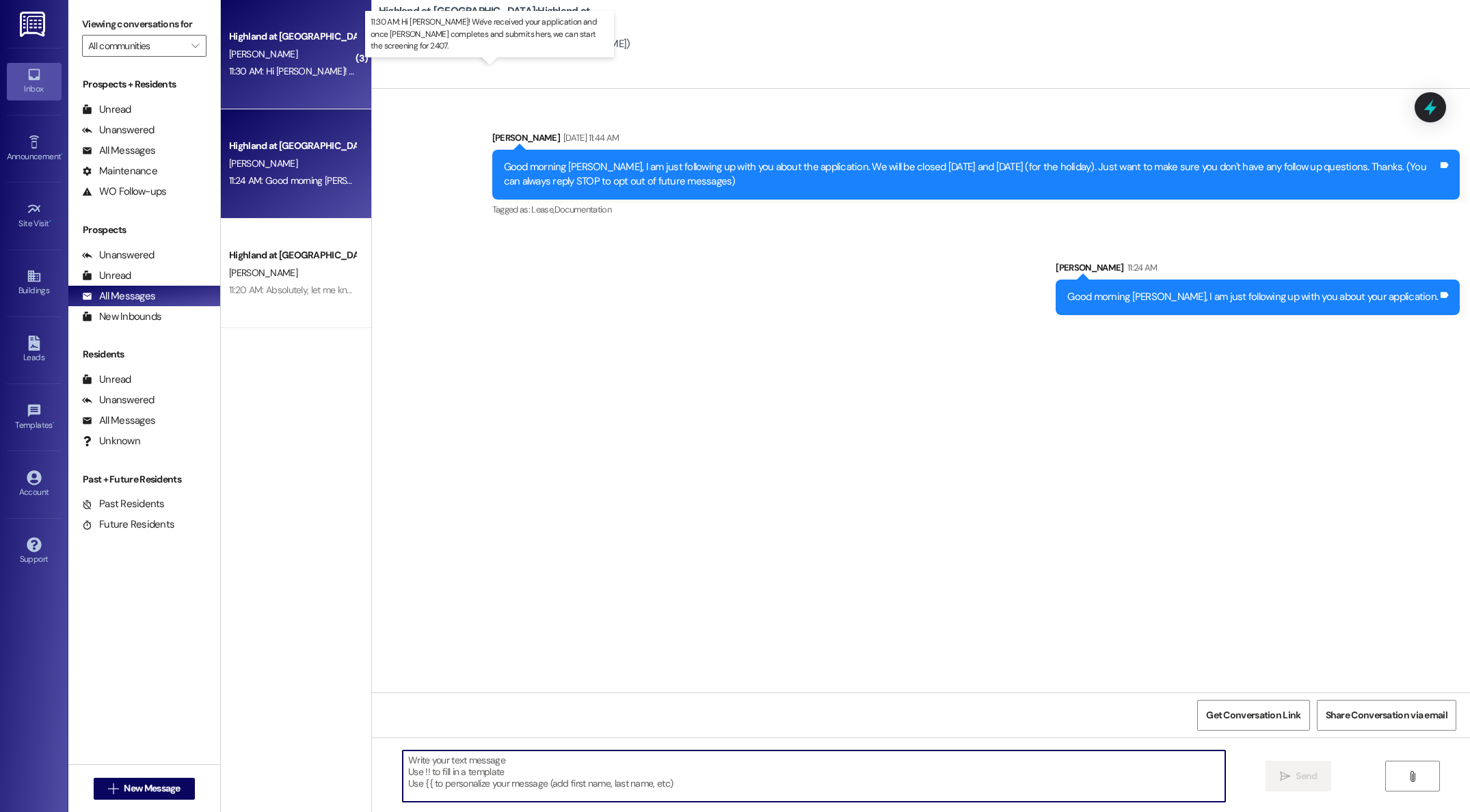
click at [262, 69] on div "11:30 AM: Hi [PERSON_NAME]! We've received your application and once [PERSON_NA…" at bounding box center [538, 71] width 619 height 12
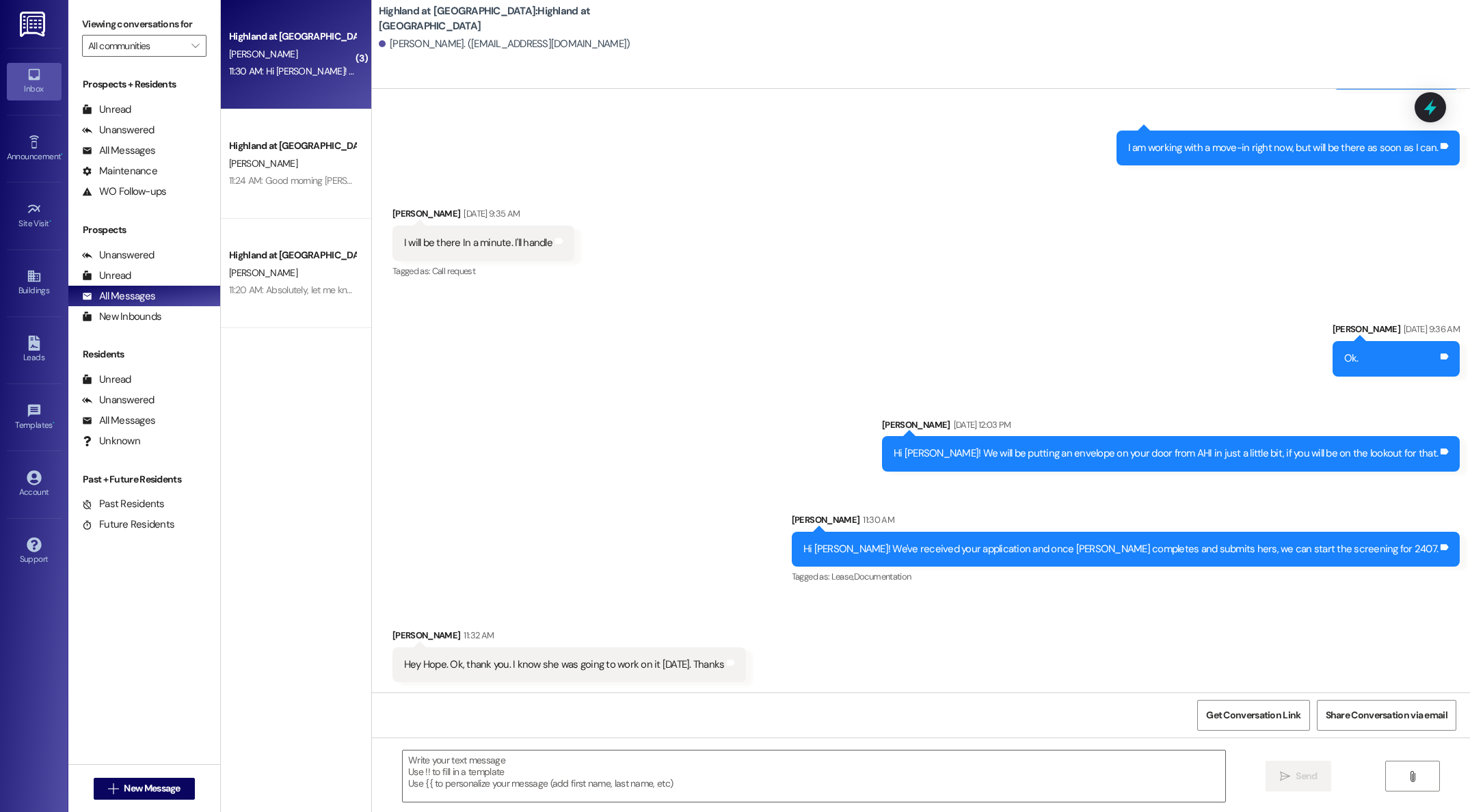
scroll to position [916, 0]
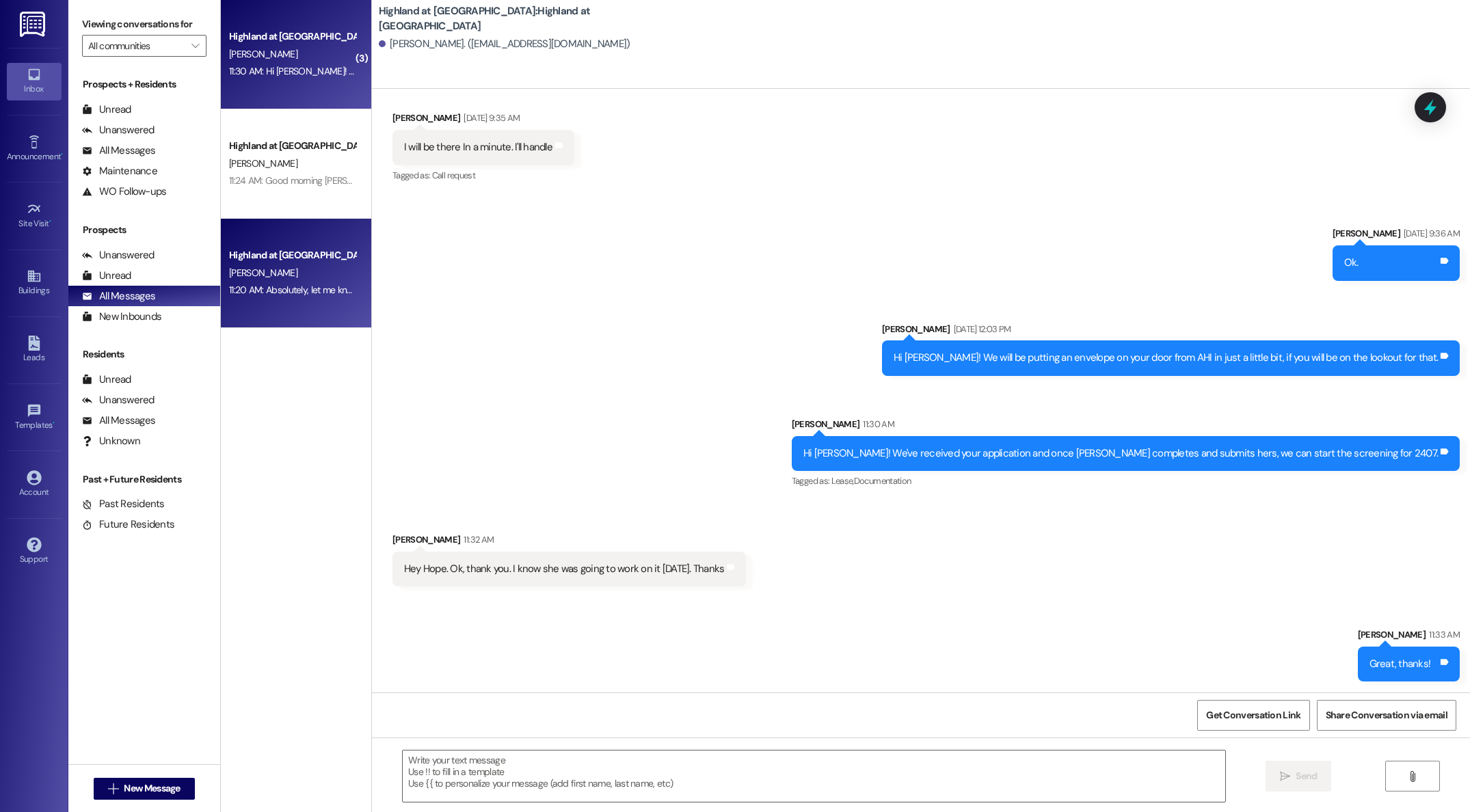
click at [297, 311] on div "Highland at [GEOGRAPHIC_DATA] [PERSON_NAME] 11:20 AM: Absolutely, let me know i…" at bounding box center [296, 273] width 150 height 109
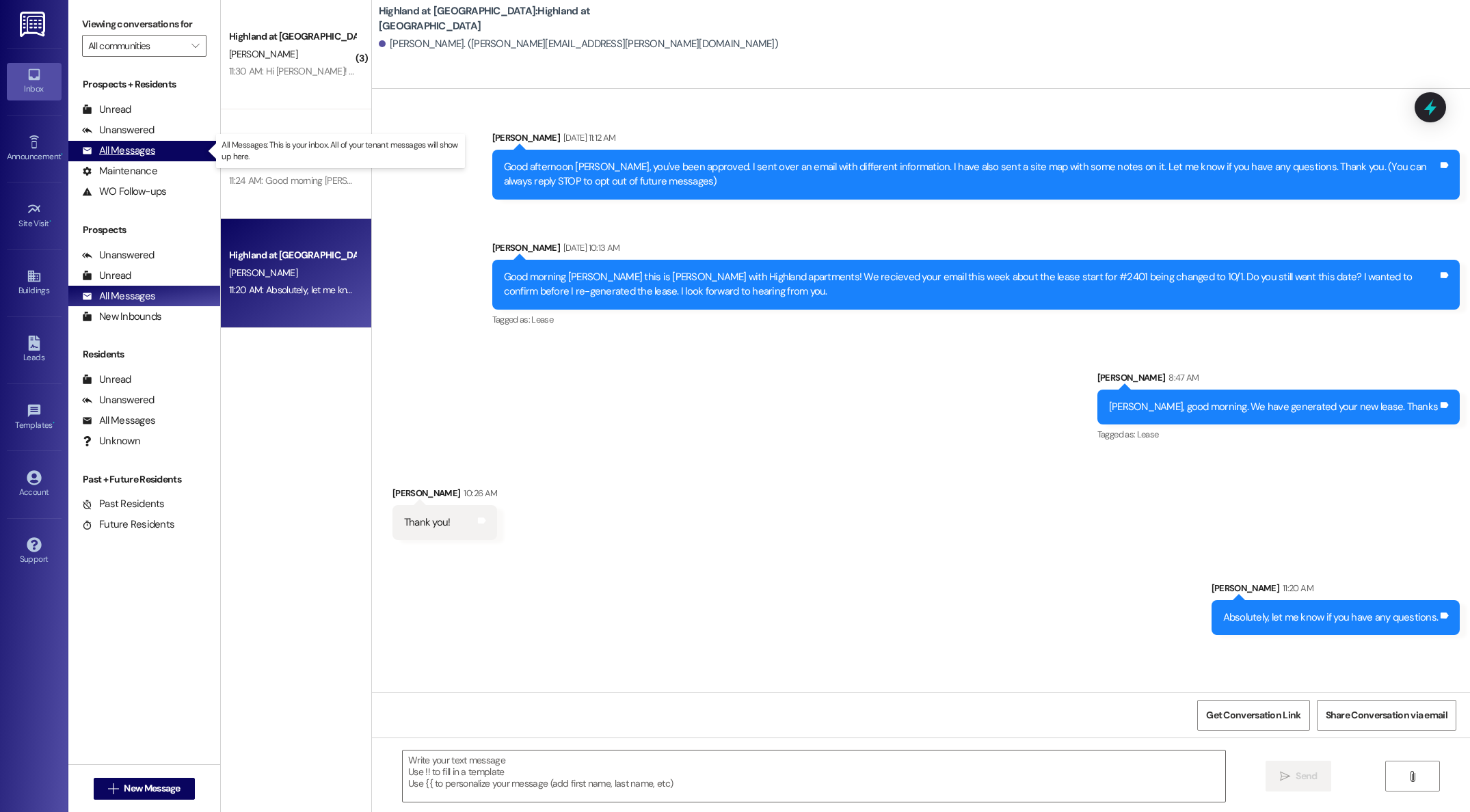
click at [115, 155] on div "All Messages" at bounding box center [118, 150] width 73 height 14
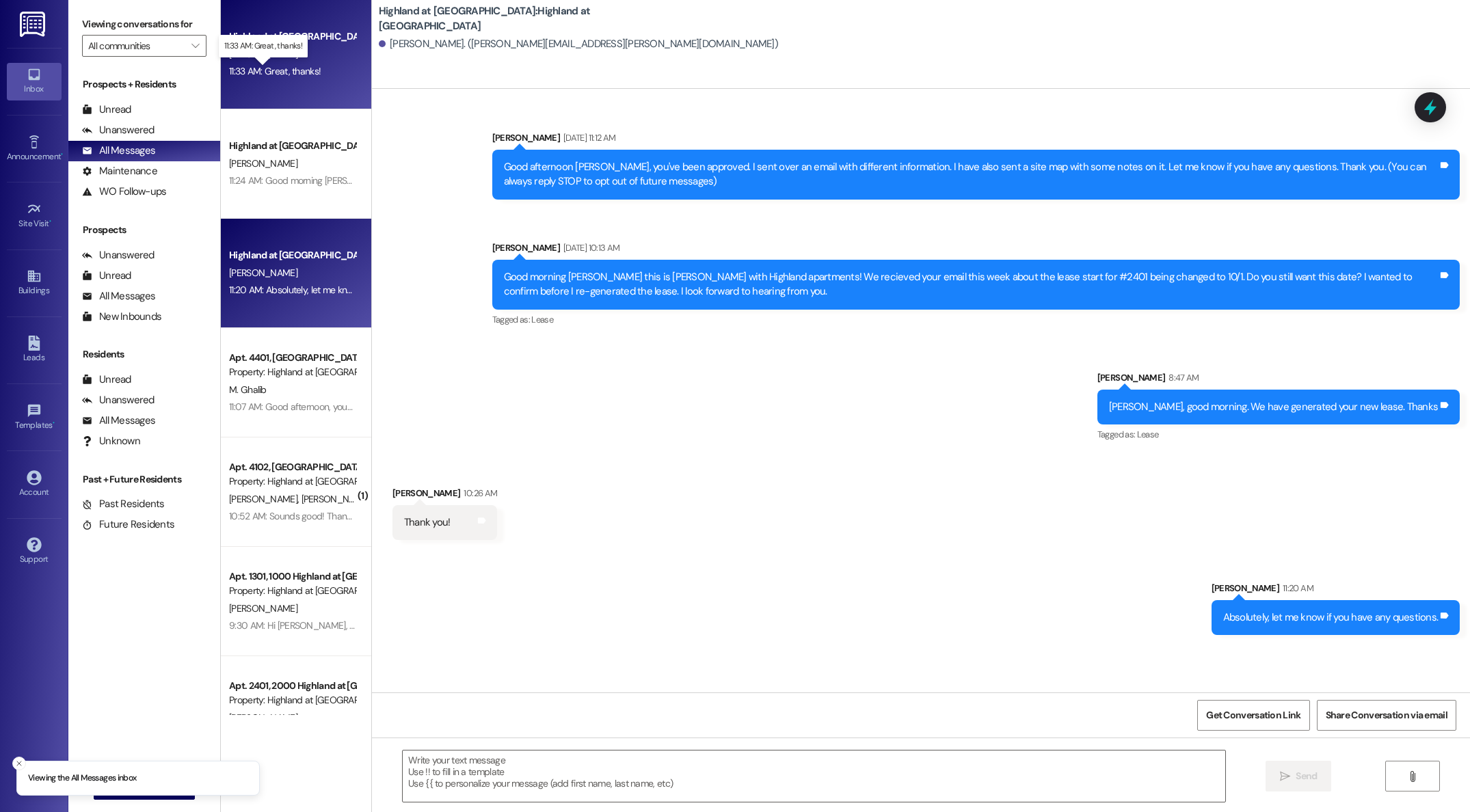
click at [289, 68] on div "11:33 AM: Great, thanks! 11:33 AM: Great, thanks!" at bounding box center [275, 71] width 92 height 12
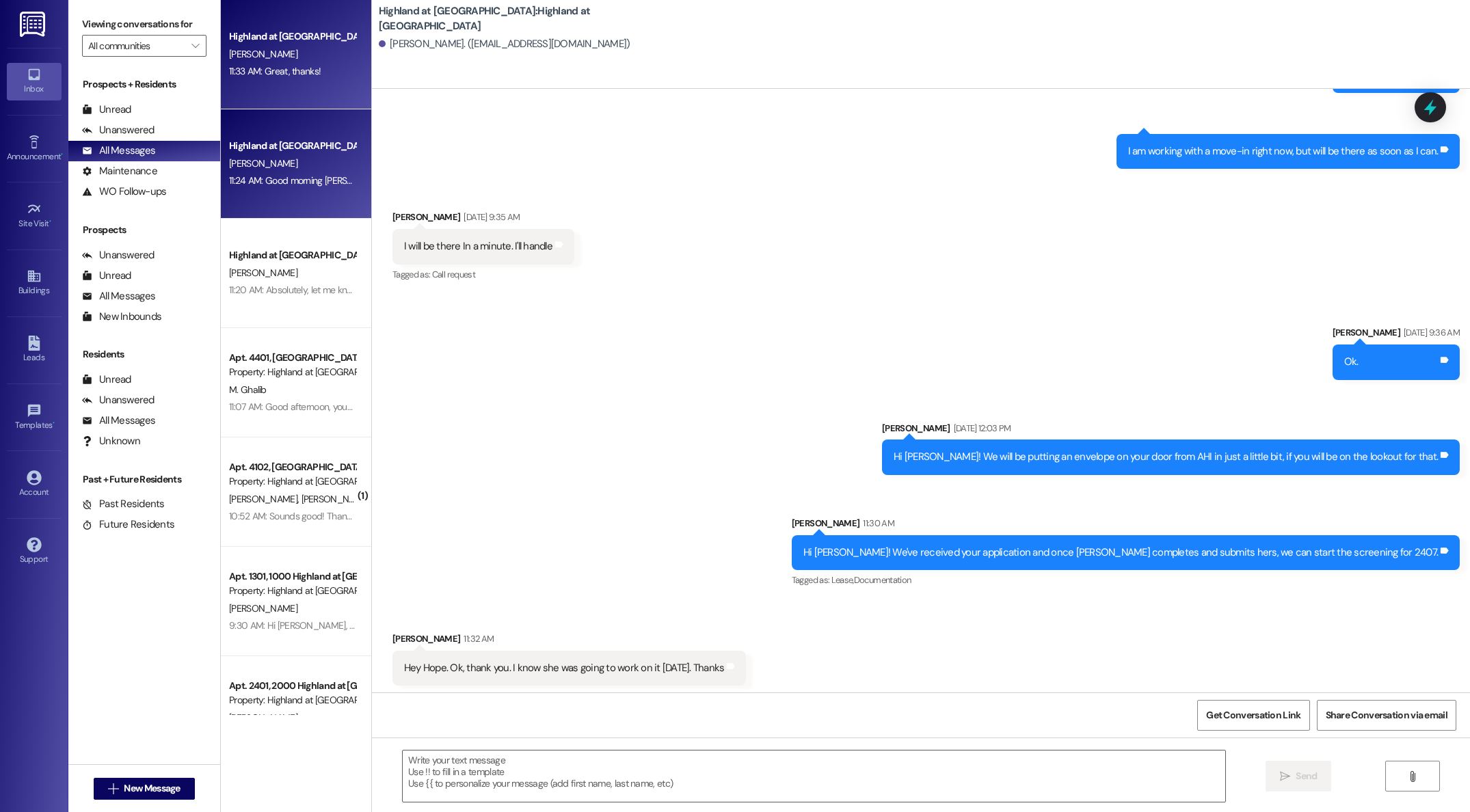
click at [293, 171] on div "[PERSON_NAME]" at bounding box center [292, 163] width 129 height 17
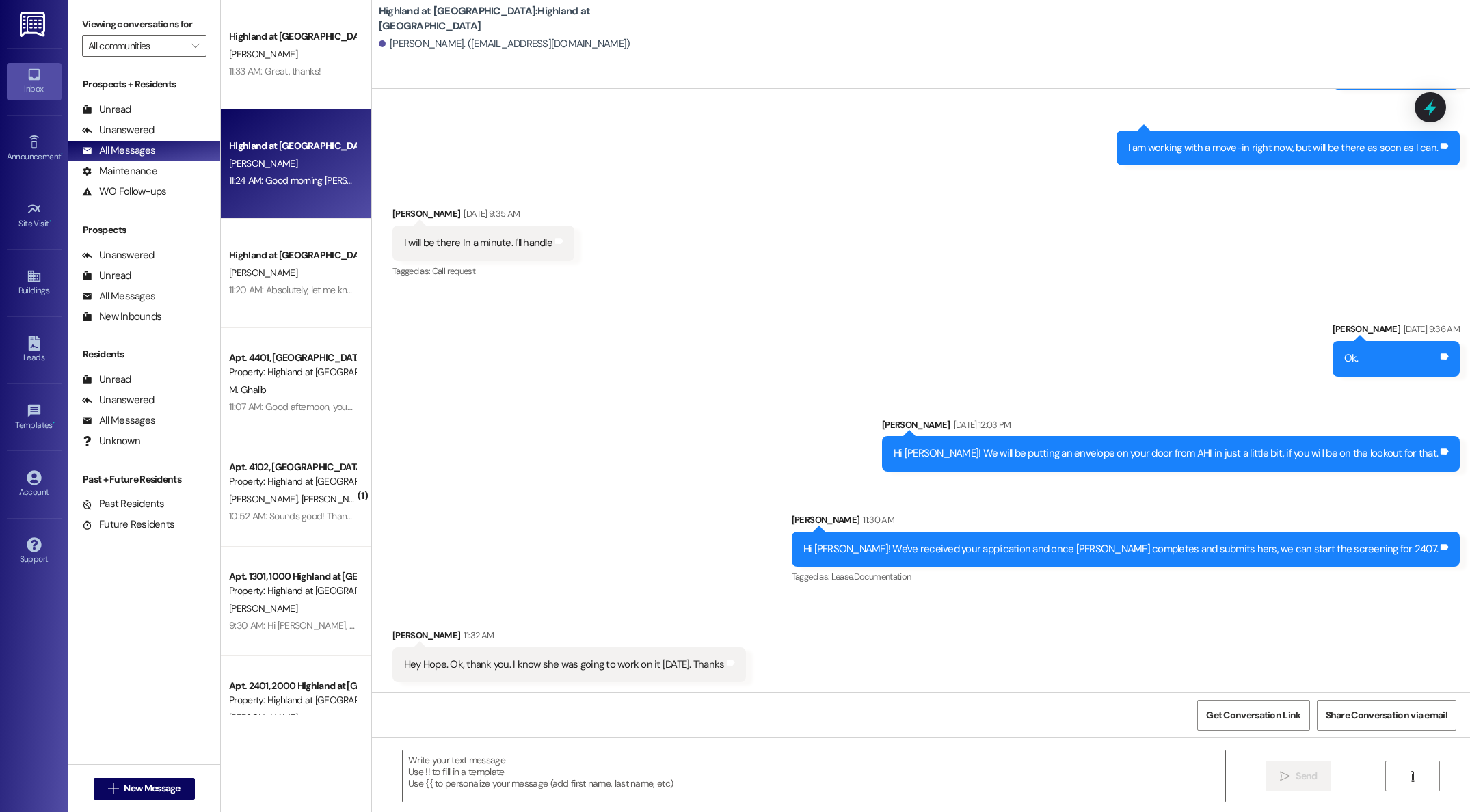
scroll to position [0, 0]
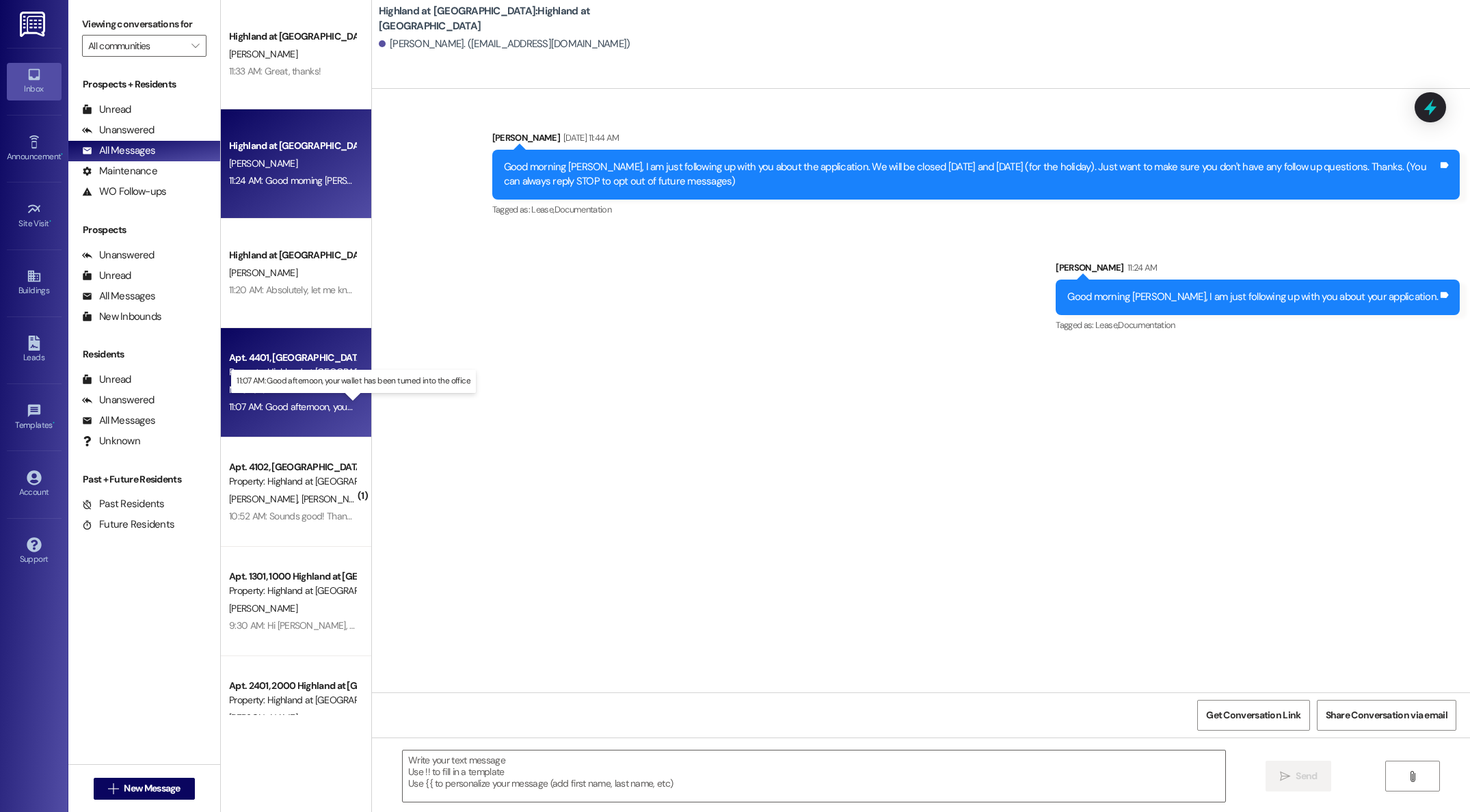
click at [239, 410] on div "11:07 AM: Good afternoon, your wallet has been turned into the office 11:07 AM:…" at bounding box center [364, 407] width 272 height 12
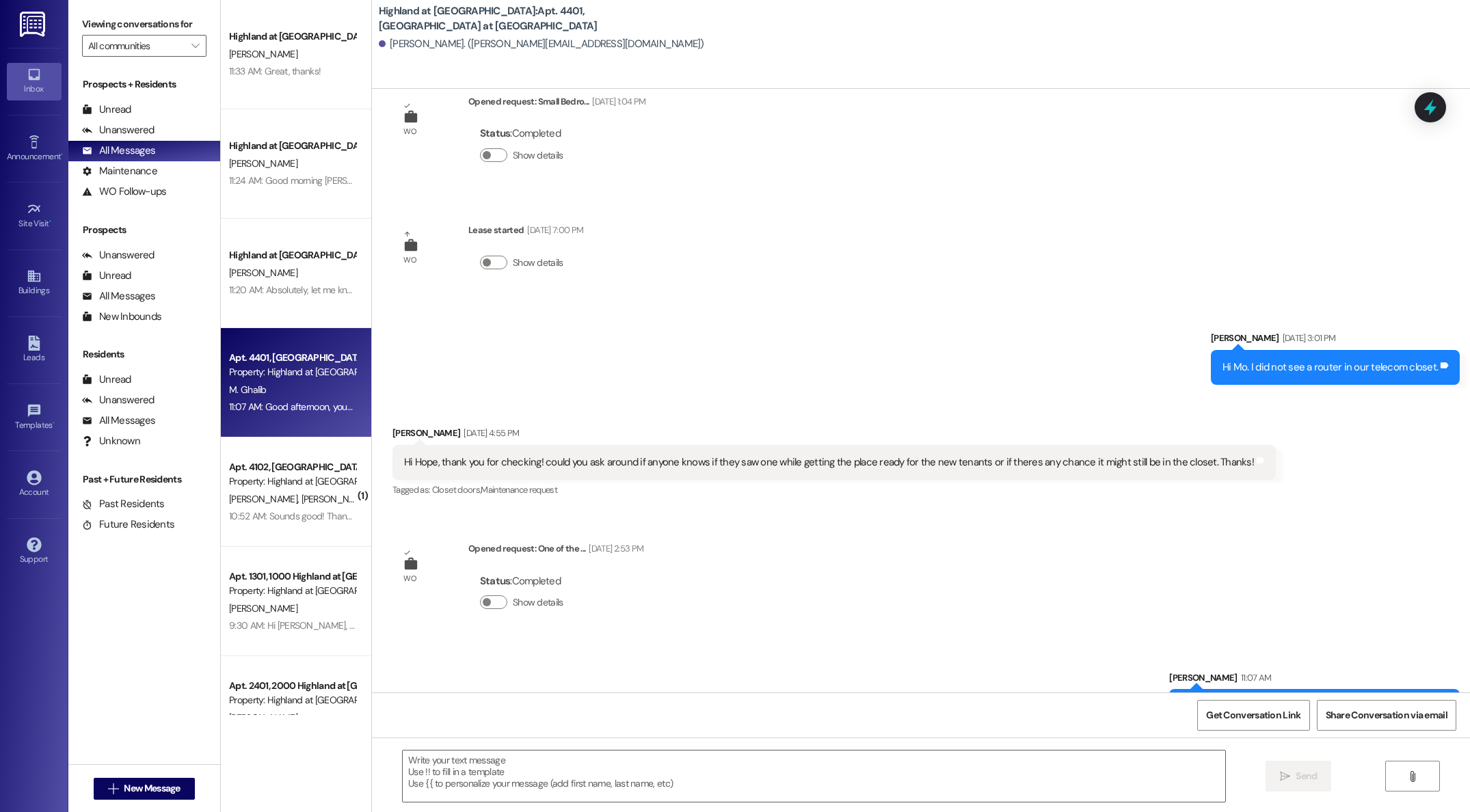
scroll to position [311, 0]
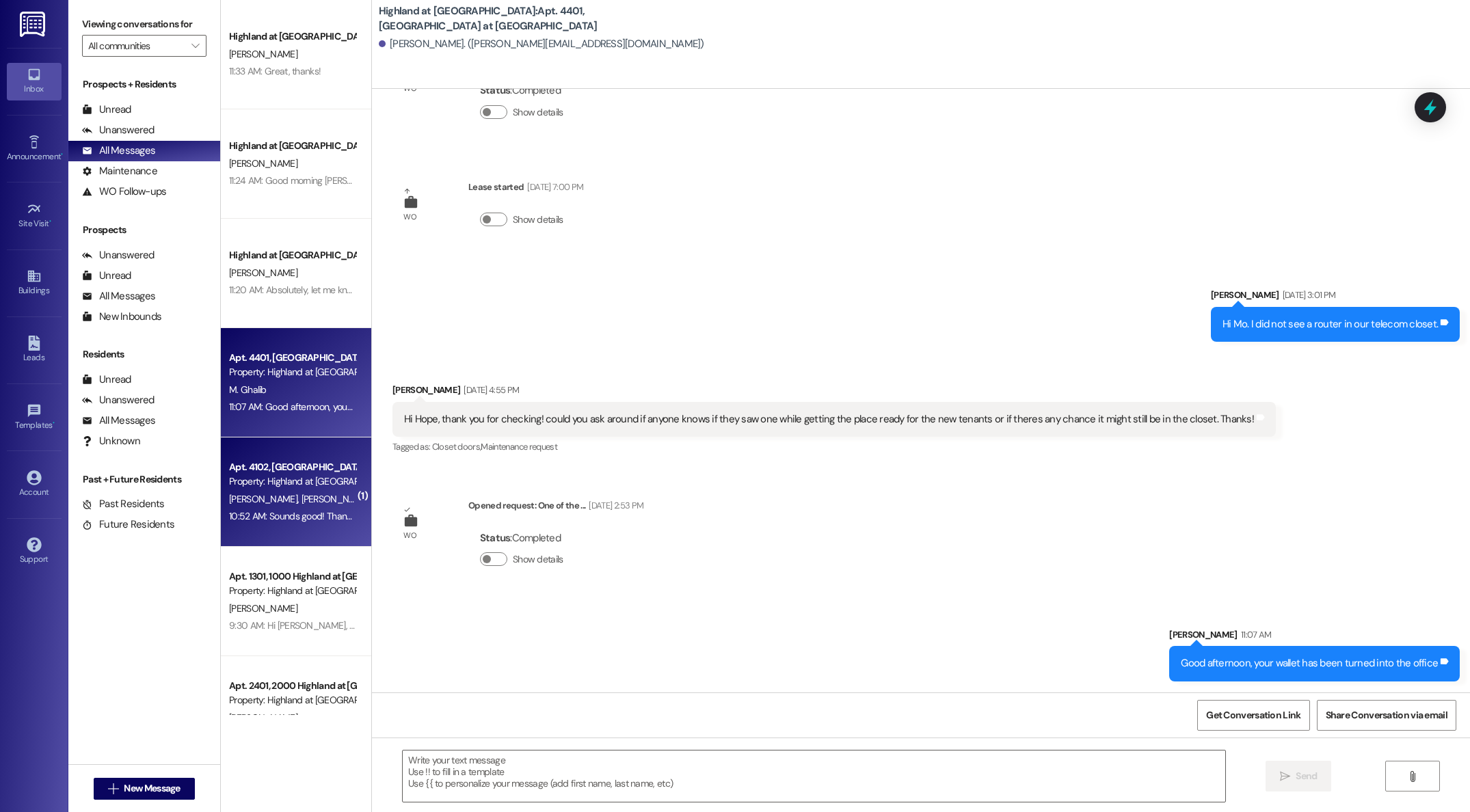
click at [231, 490] on div "Apt. 4102, [GEOGRAPHIC_DATA] at [GEOGRAPHIC_DATA] Property: [GEOGRAPHIC_DATA] a…" at bounding box center [292, 474] width 129 height 32
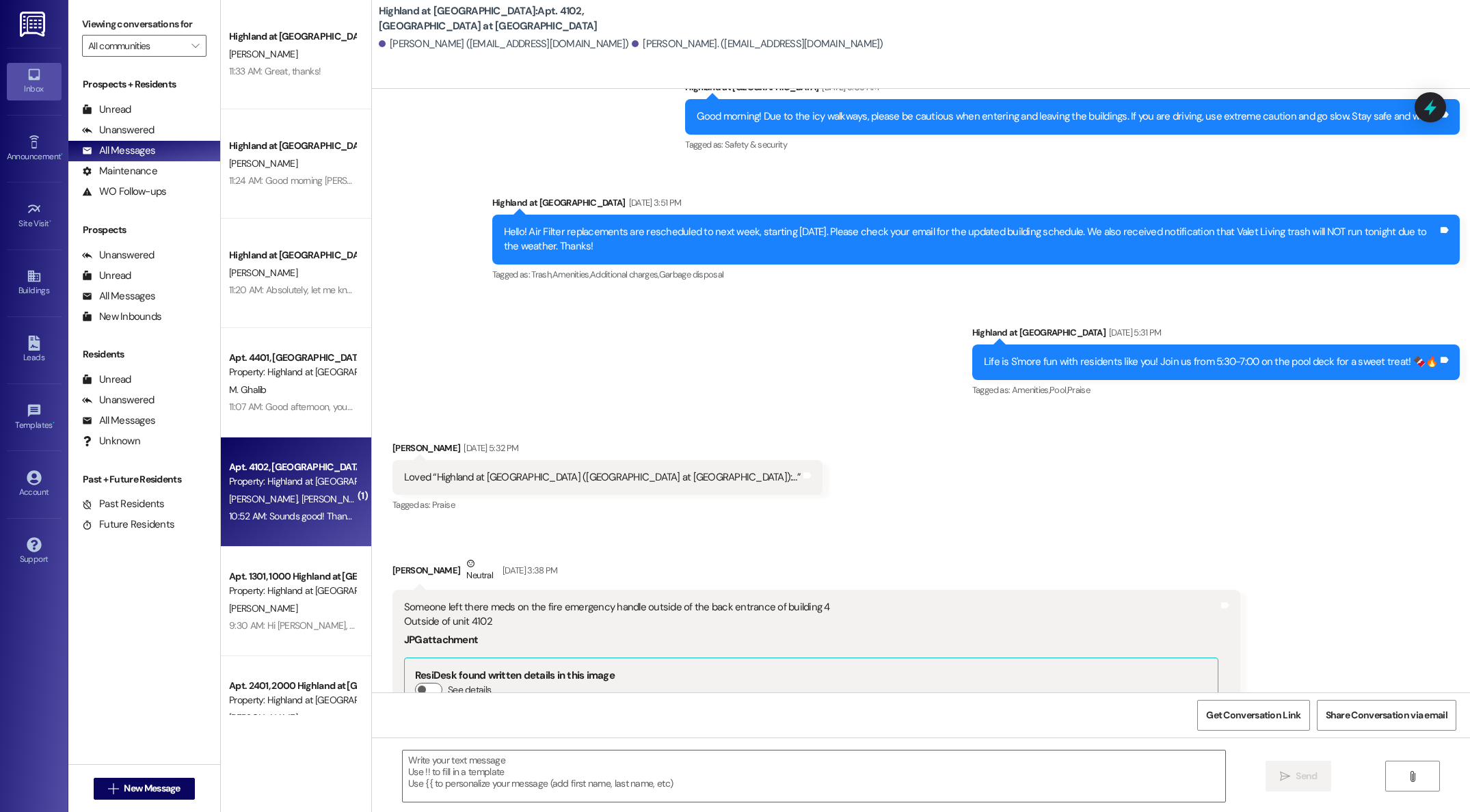
scroll to position [7994, 0]
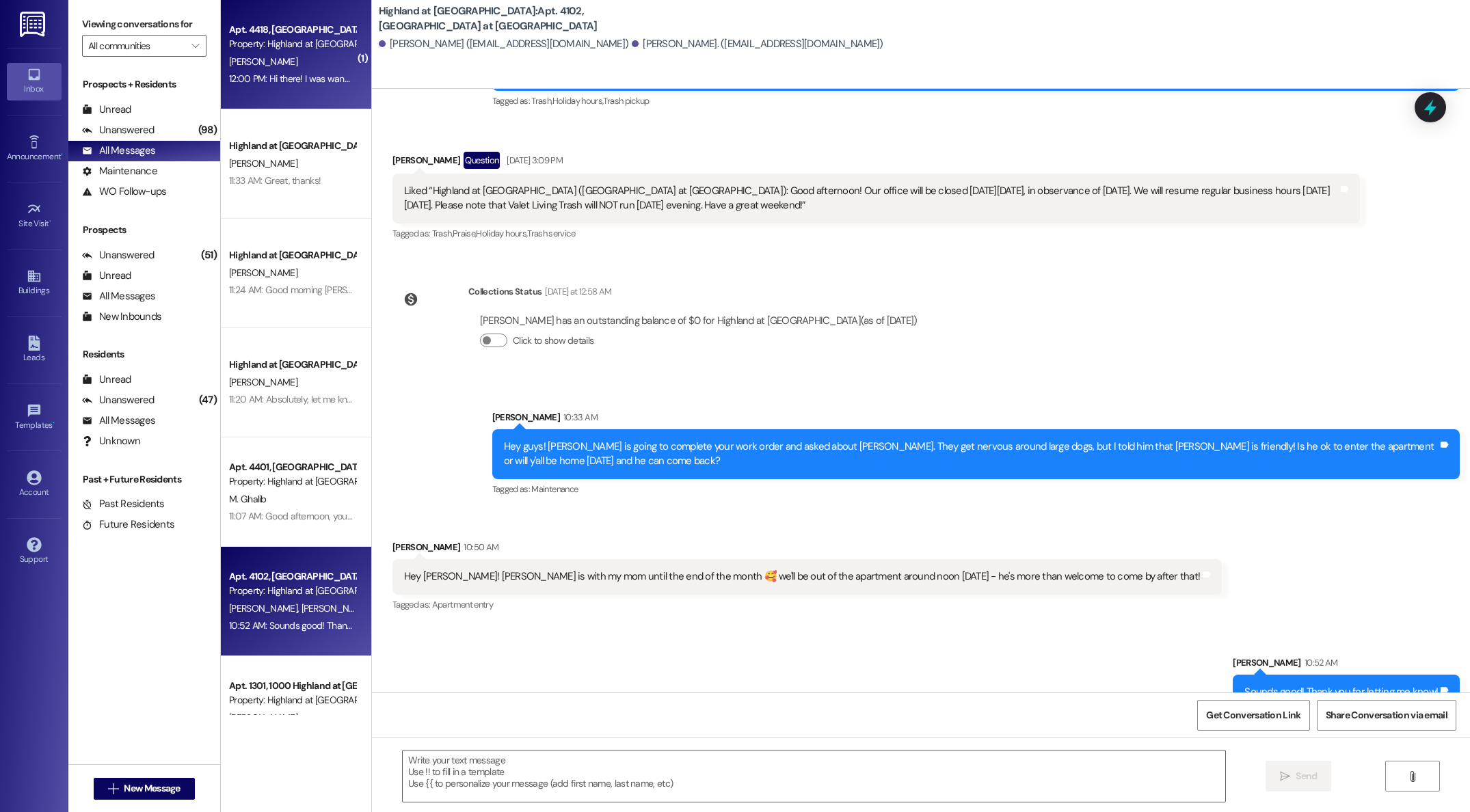
click at [230, 42] on div "Property: Highland at [GEOGRAPHIC_DATA]" at bounding box center [292, 44] width 126 height 14
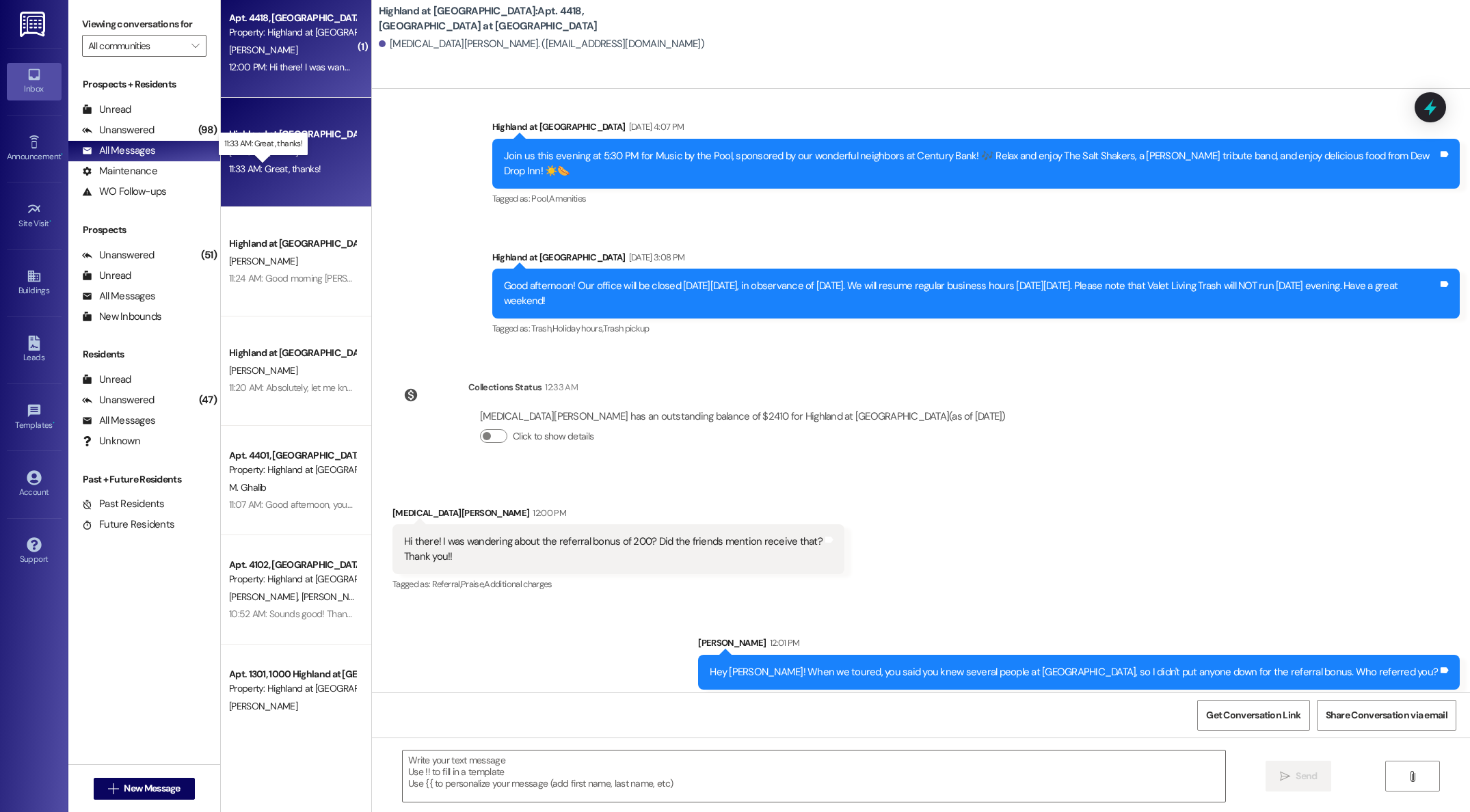
scroll to position [0, 0]
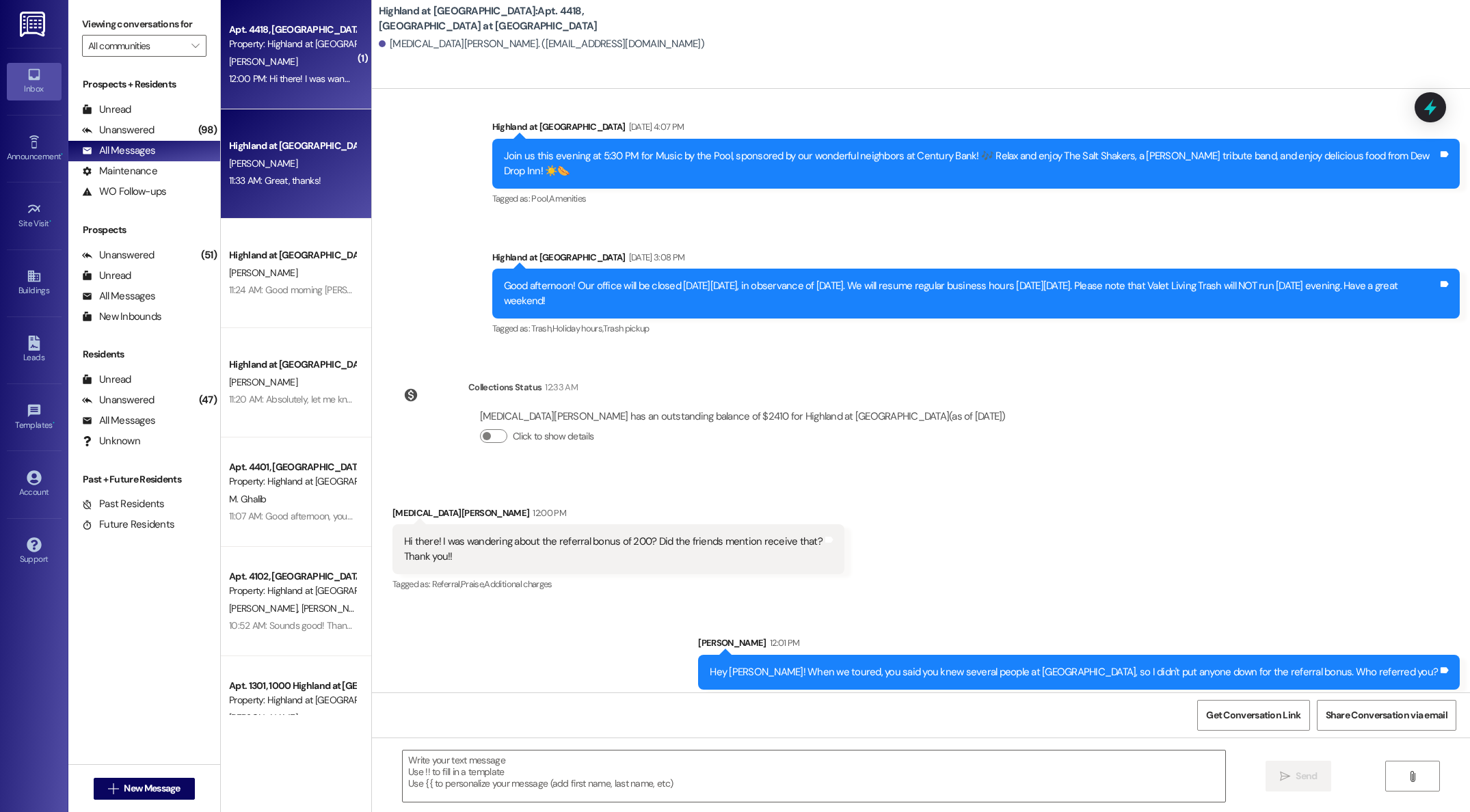
click at [272, 169] on div "[PERSON_NAME]" at bounding box center [292, 163] width 129 height 17
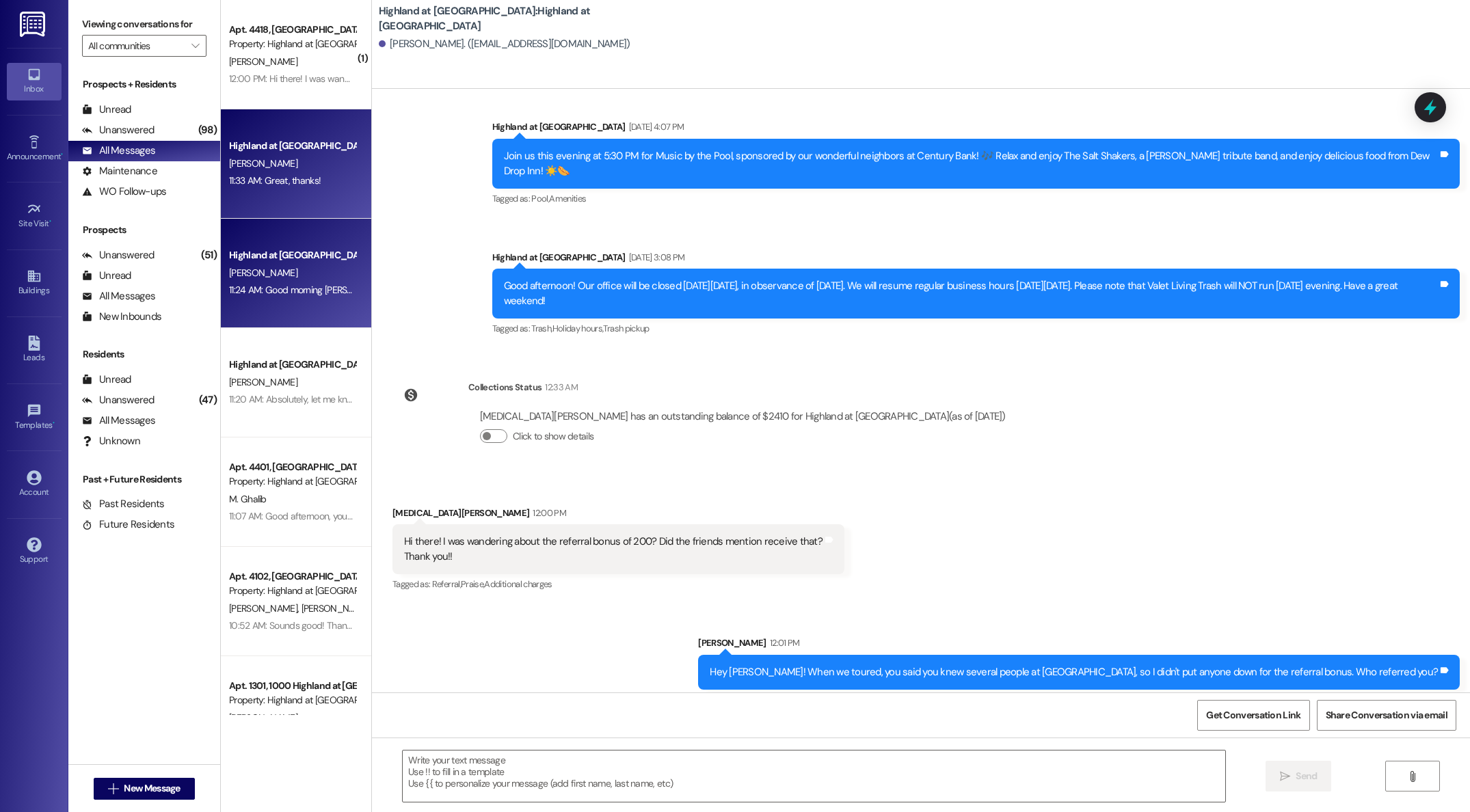
scroll to position [916, 0]
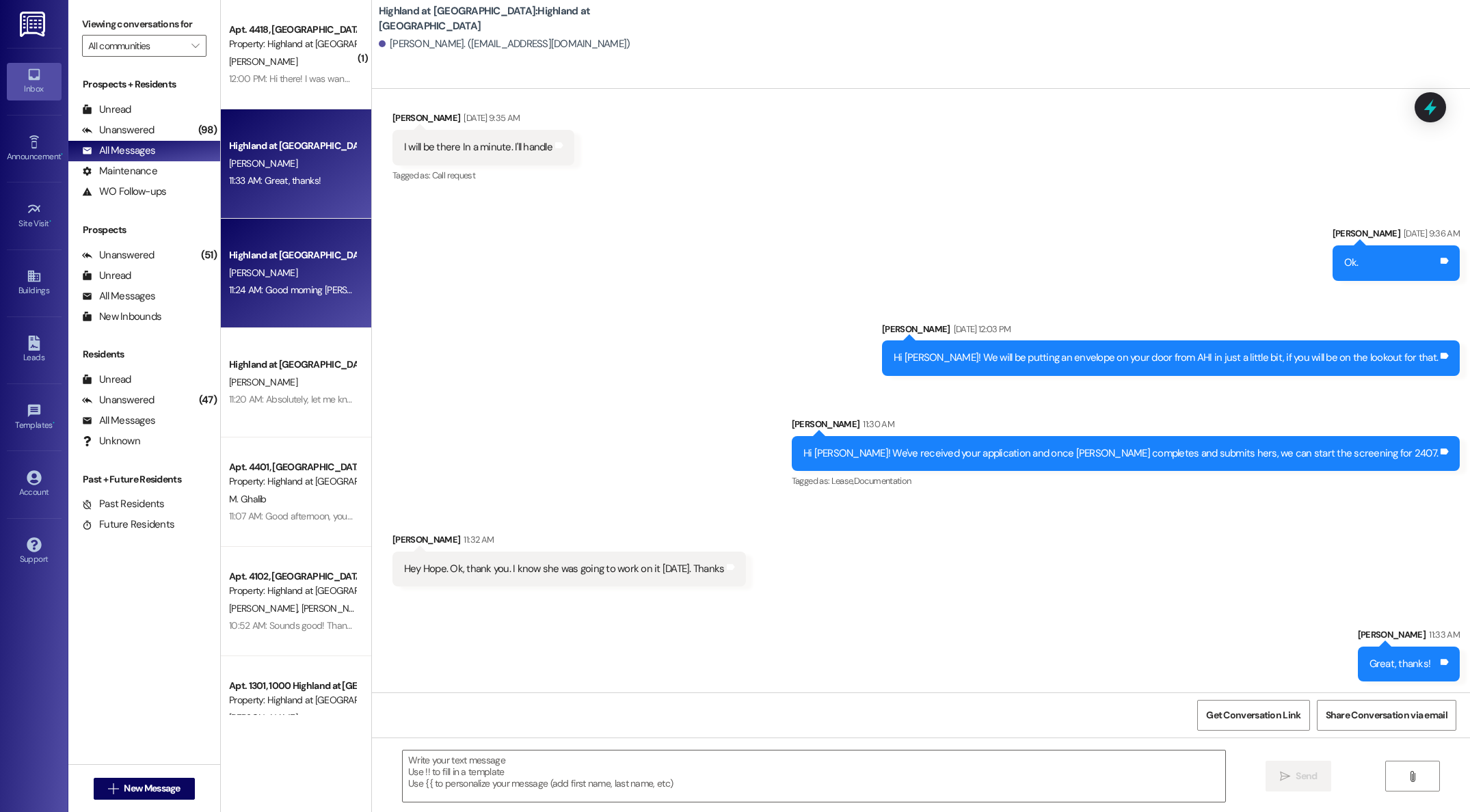
click at [297, 273] on div "[PERSON_NAME]" at bounding box center [292, 273] width 129 height 17
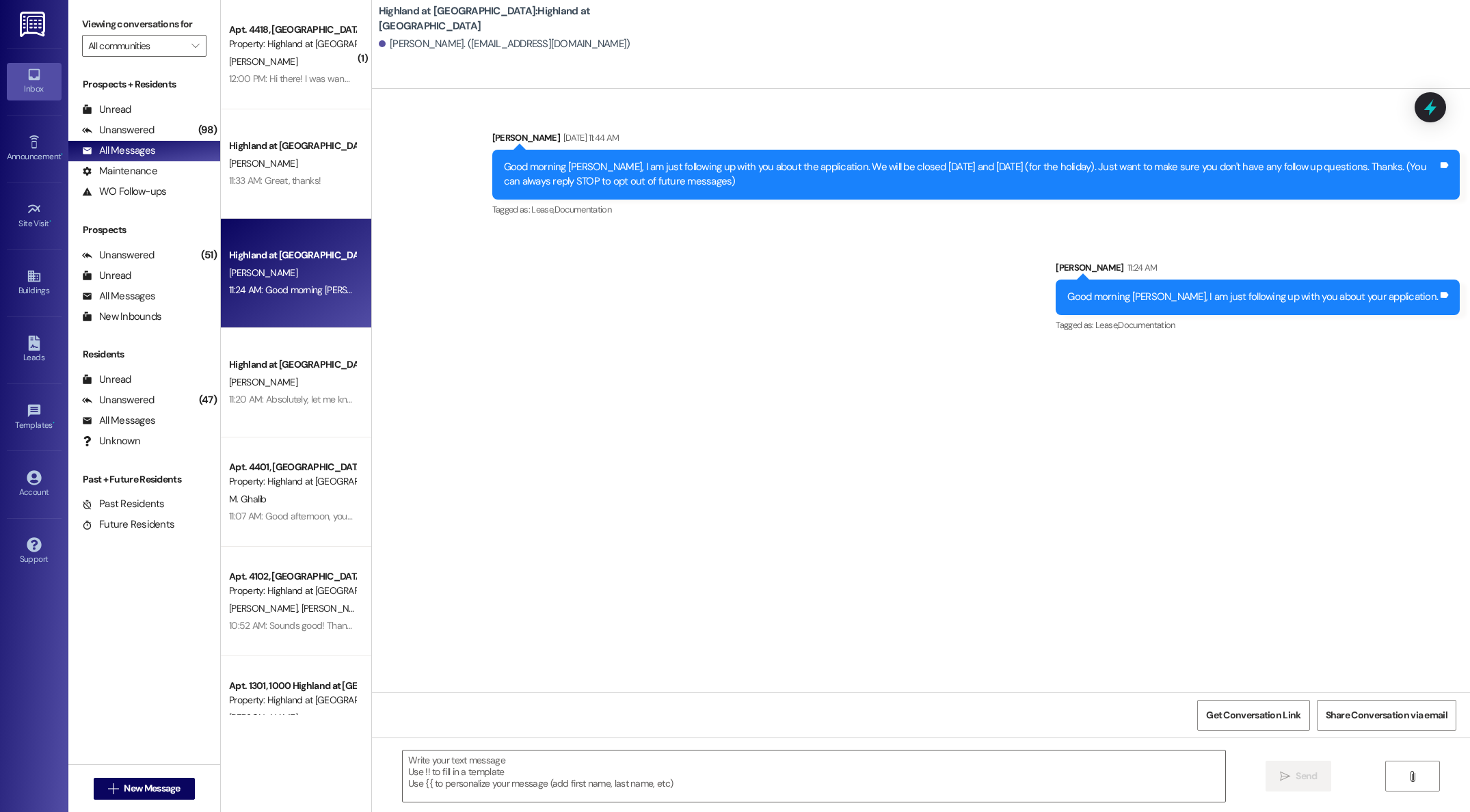
scroll to position [1, 0]
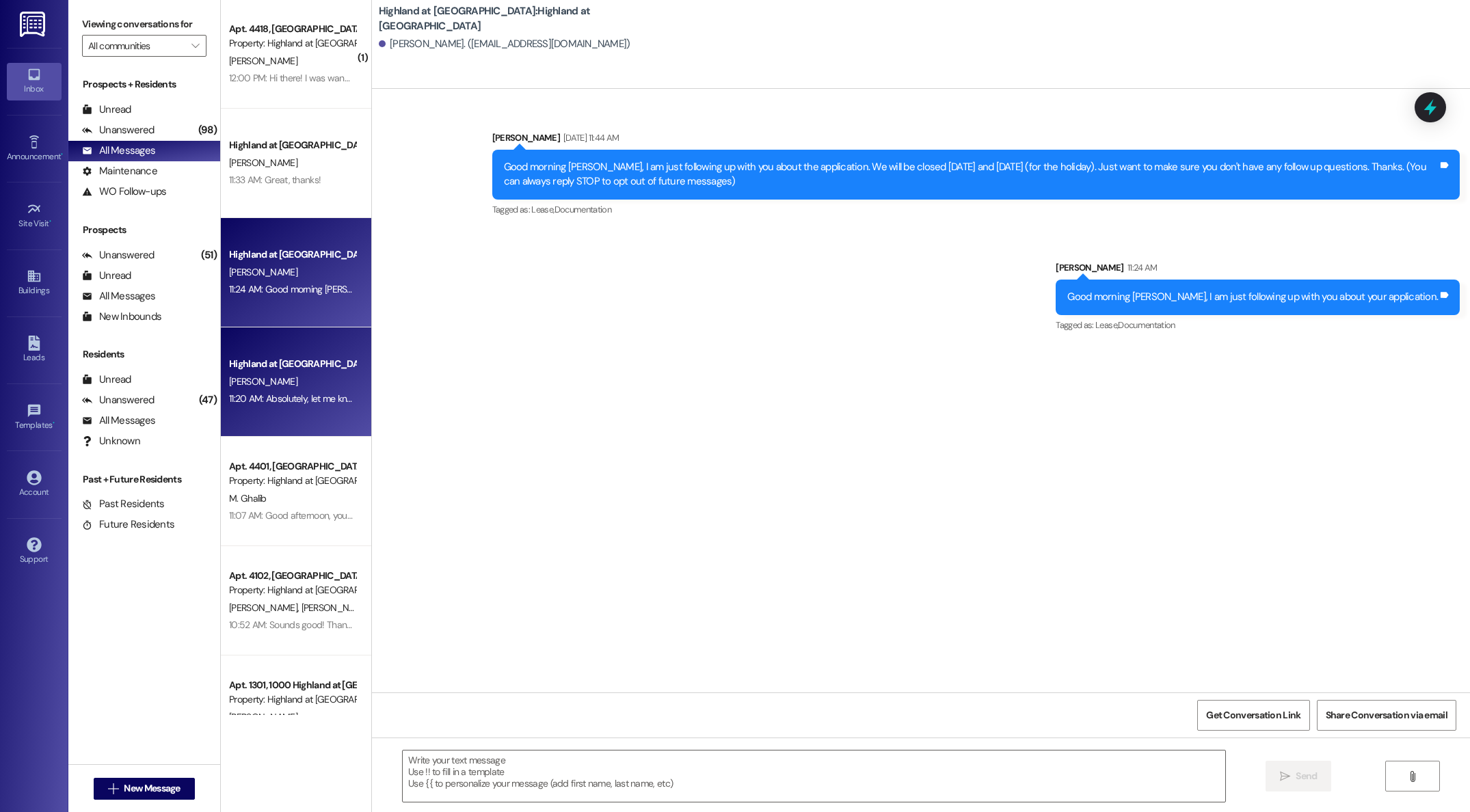
click at [308, 399] on div "11:20 AM: Absolutely, let me know if you have any questions. 11:20 AM: Absolute…" at bounding box center [346, 399] width 234 height 12
